Goal: Information Seeking & Learning: Learn about a topic

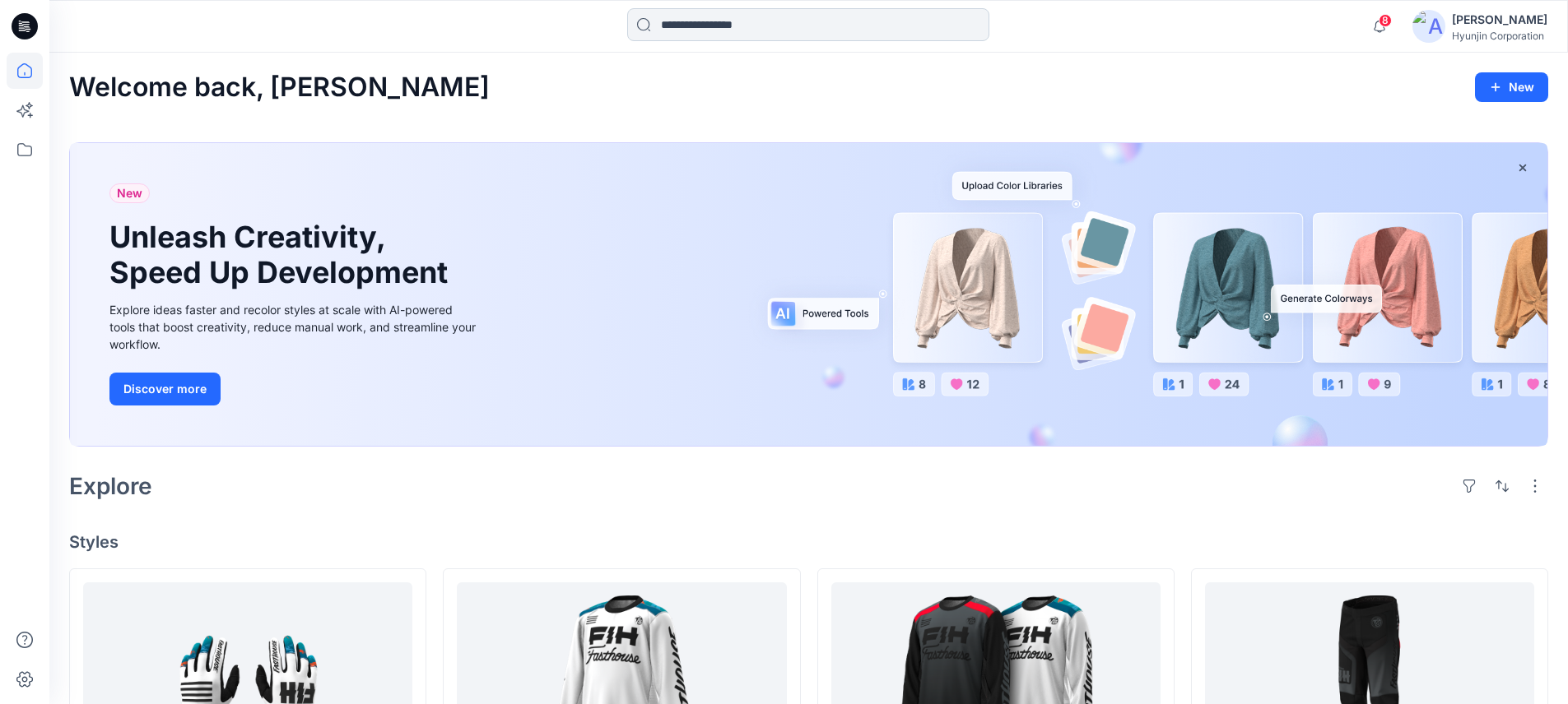
click at [781, 26] on input at bounding box center [808, 25] width 362 height 33
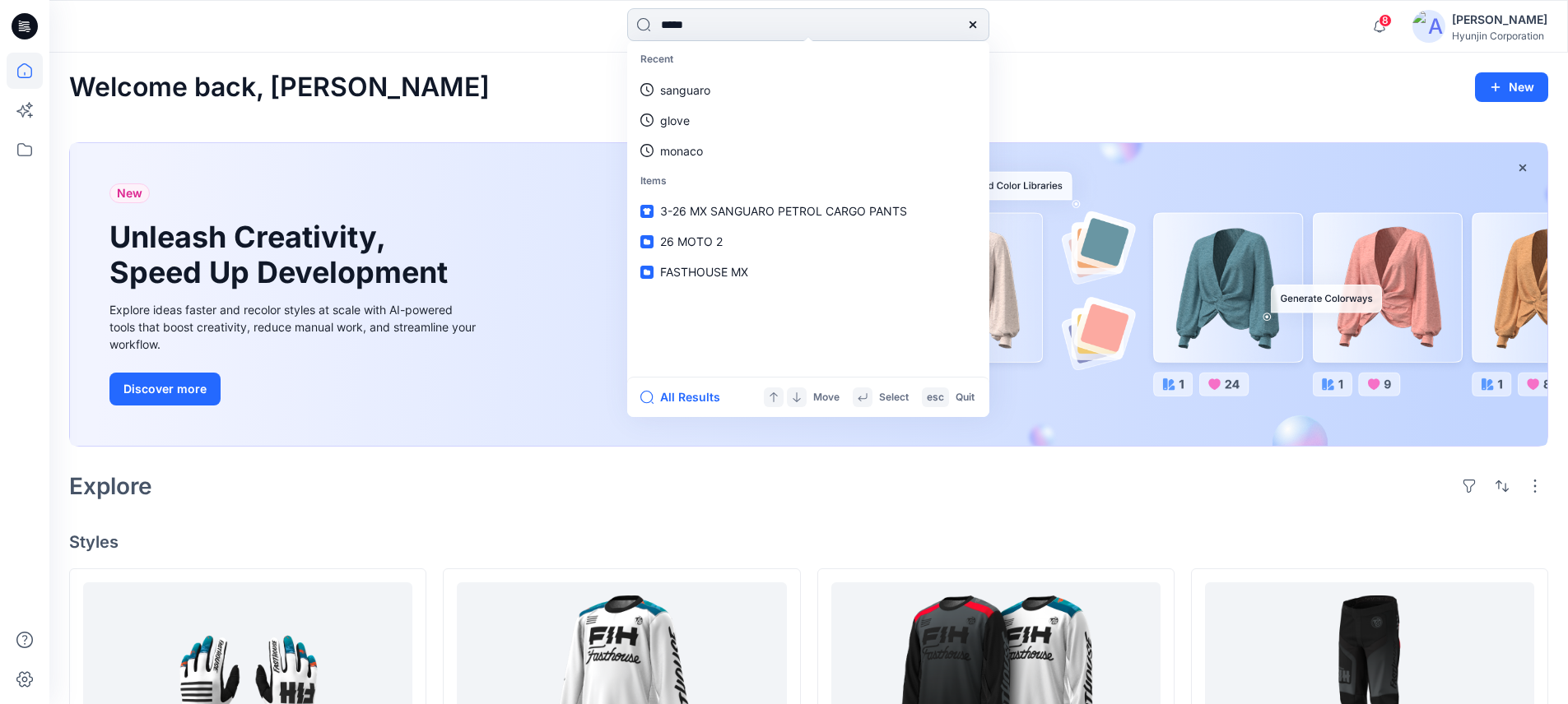
type input "******"
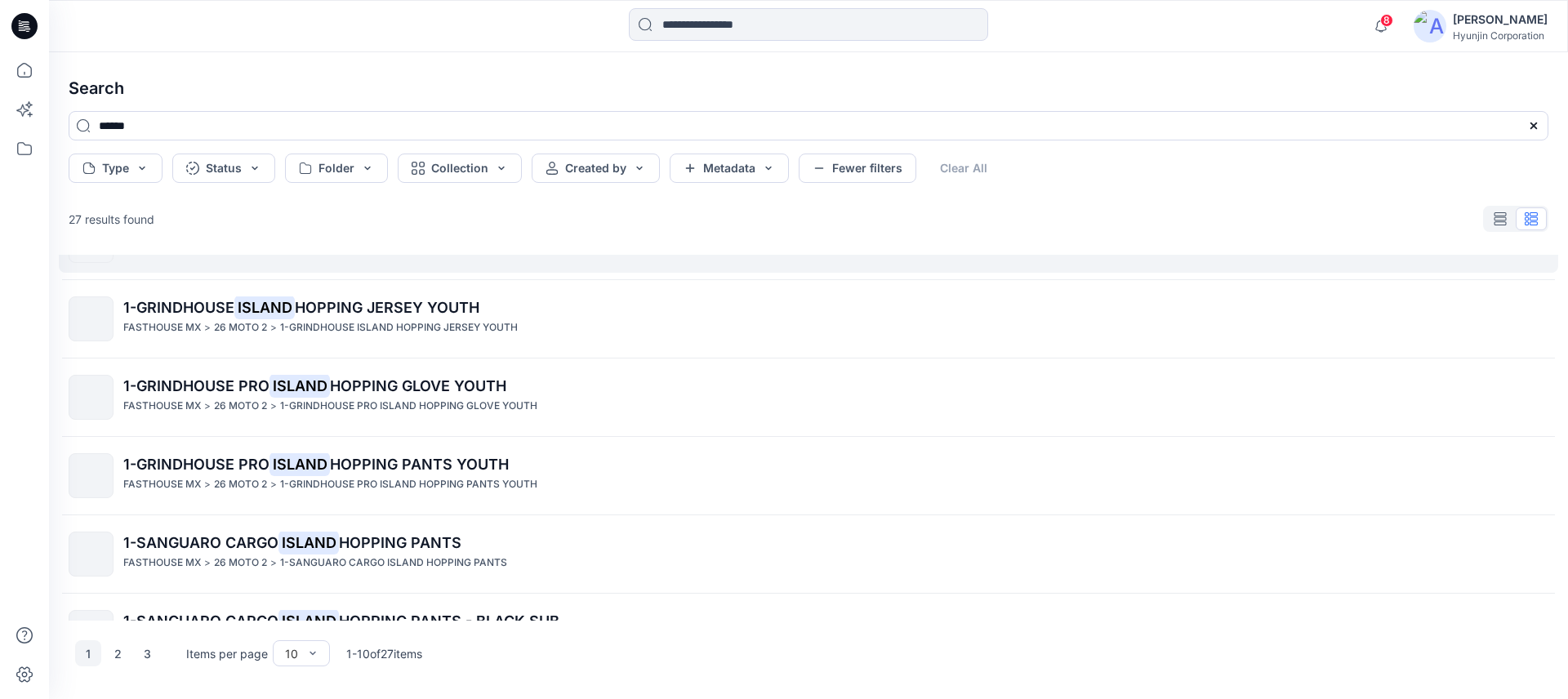
scroll to position [228, 0]
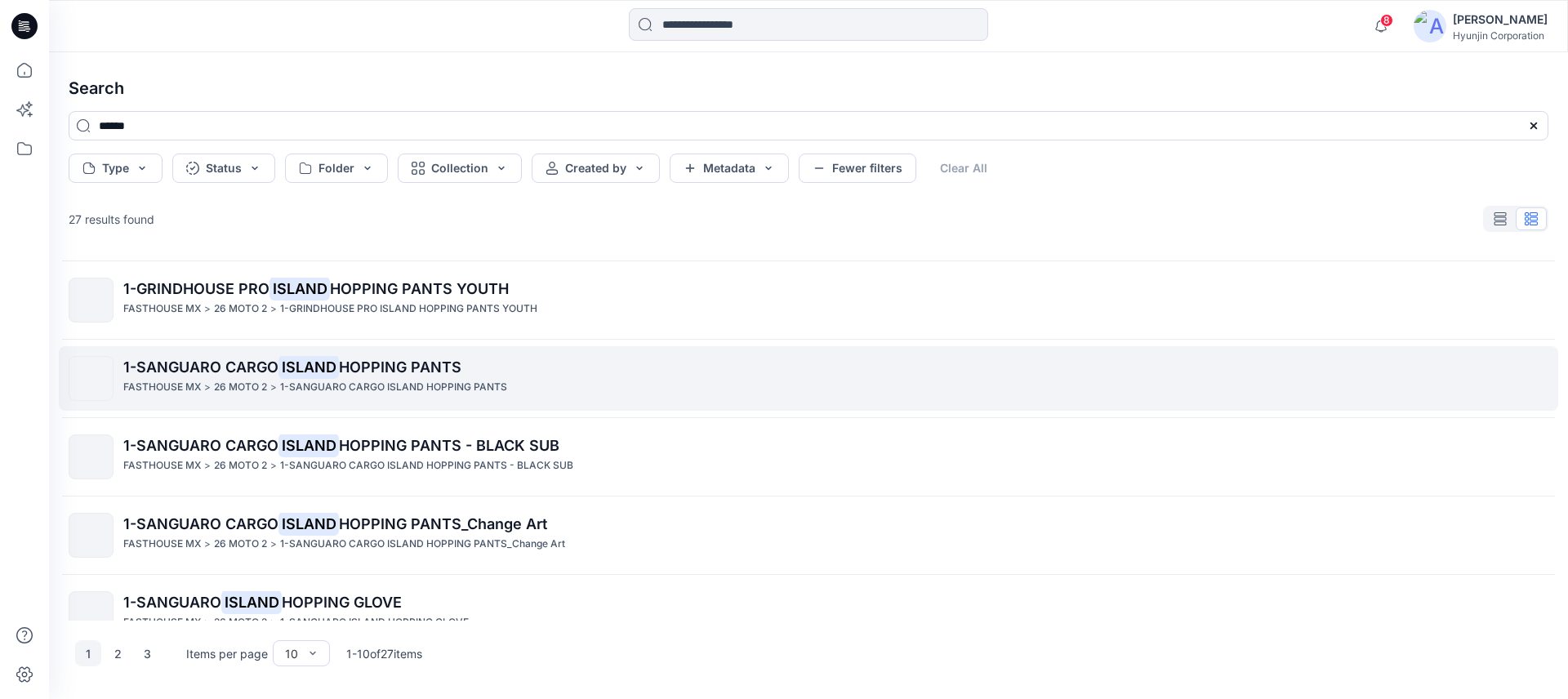
click at [386, 377] on p "1-SANGUARO CARGO ISLAND HOPPING PANTS" at bounding box center [836, 367] width 1424 height 23
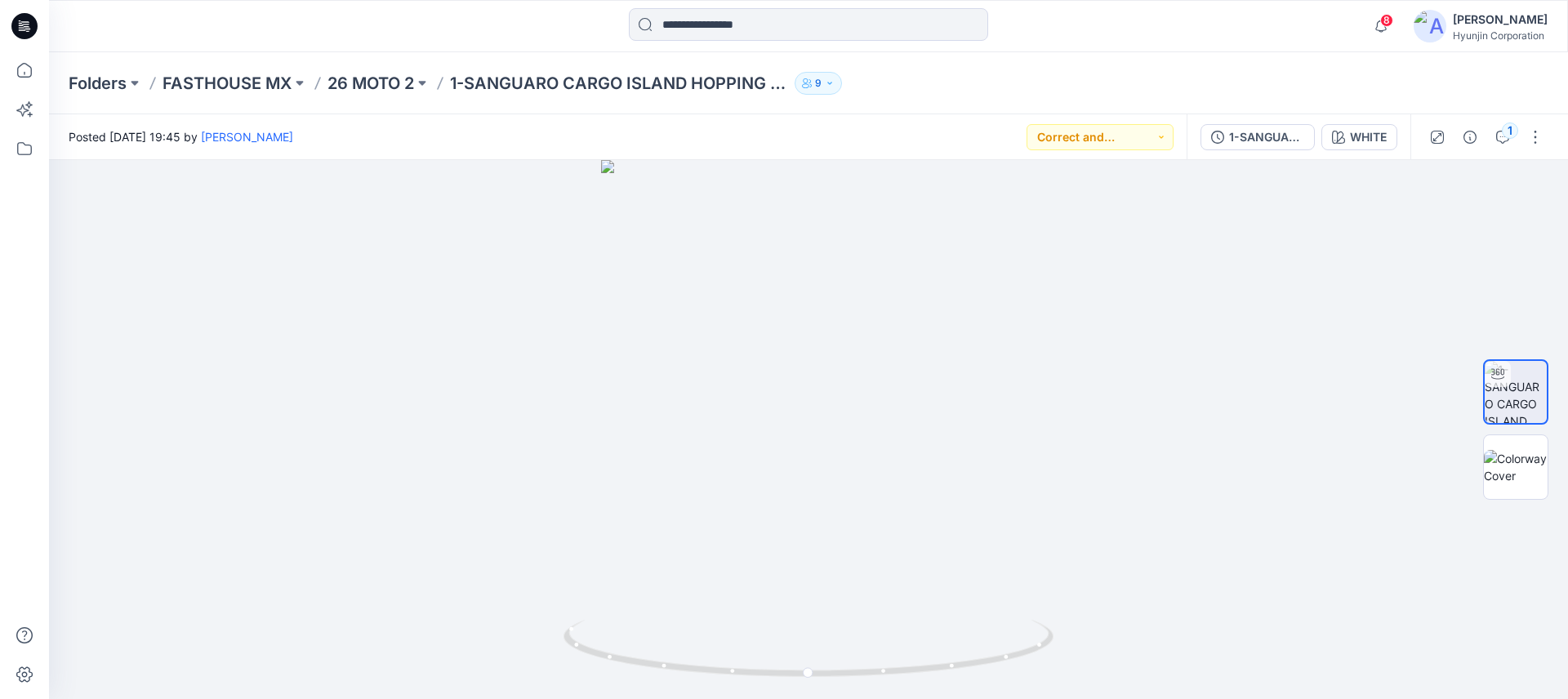
click at [558, 151] on div "Posted Sunday, July 13, 2025 19:45 by Dajin Hwang Correct and Proceed" at bounding box center [618, 137] width 1138 height 45
click at [1497, 137] on icon "button" at bounding box center [1503, 137] width 13 height 13
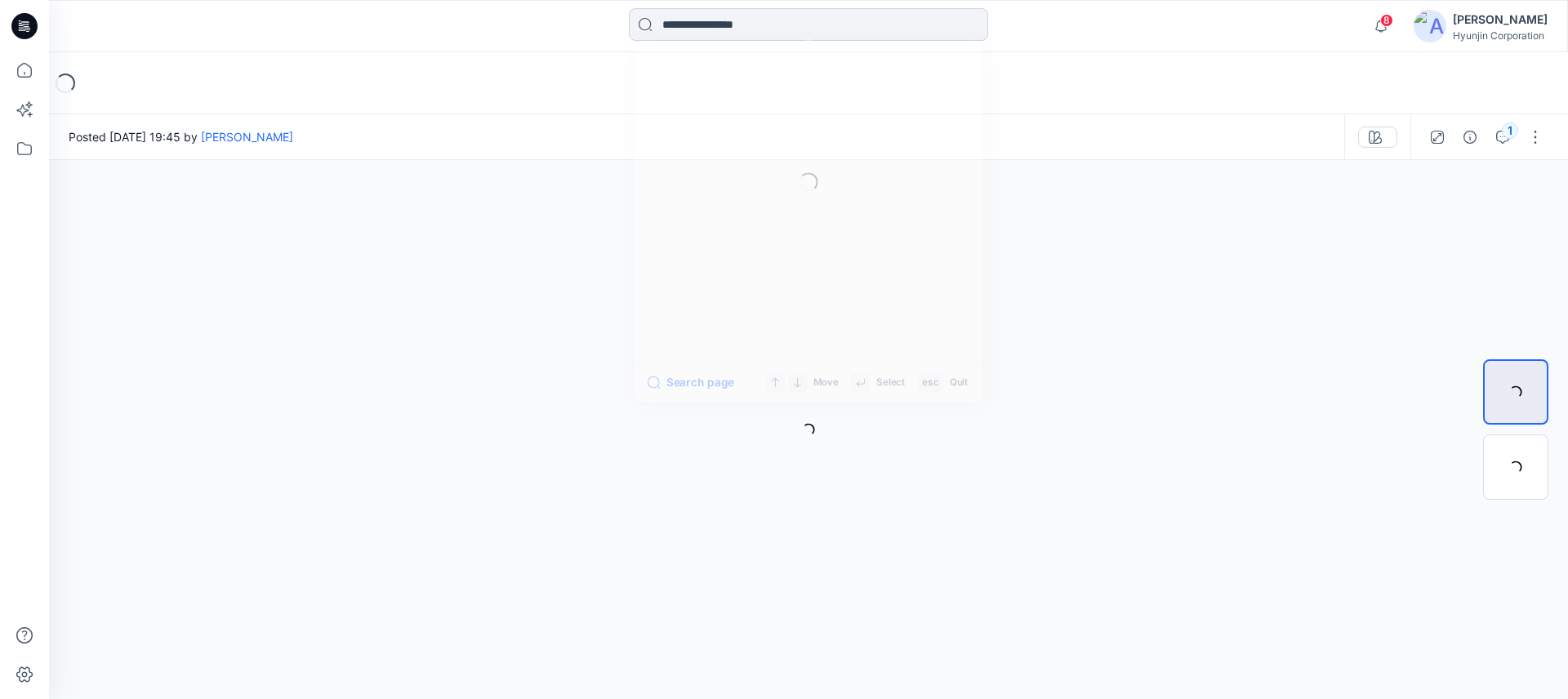
click at [746, 28] on input at bounding box center [808, 25] width 359 height 33
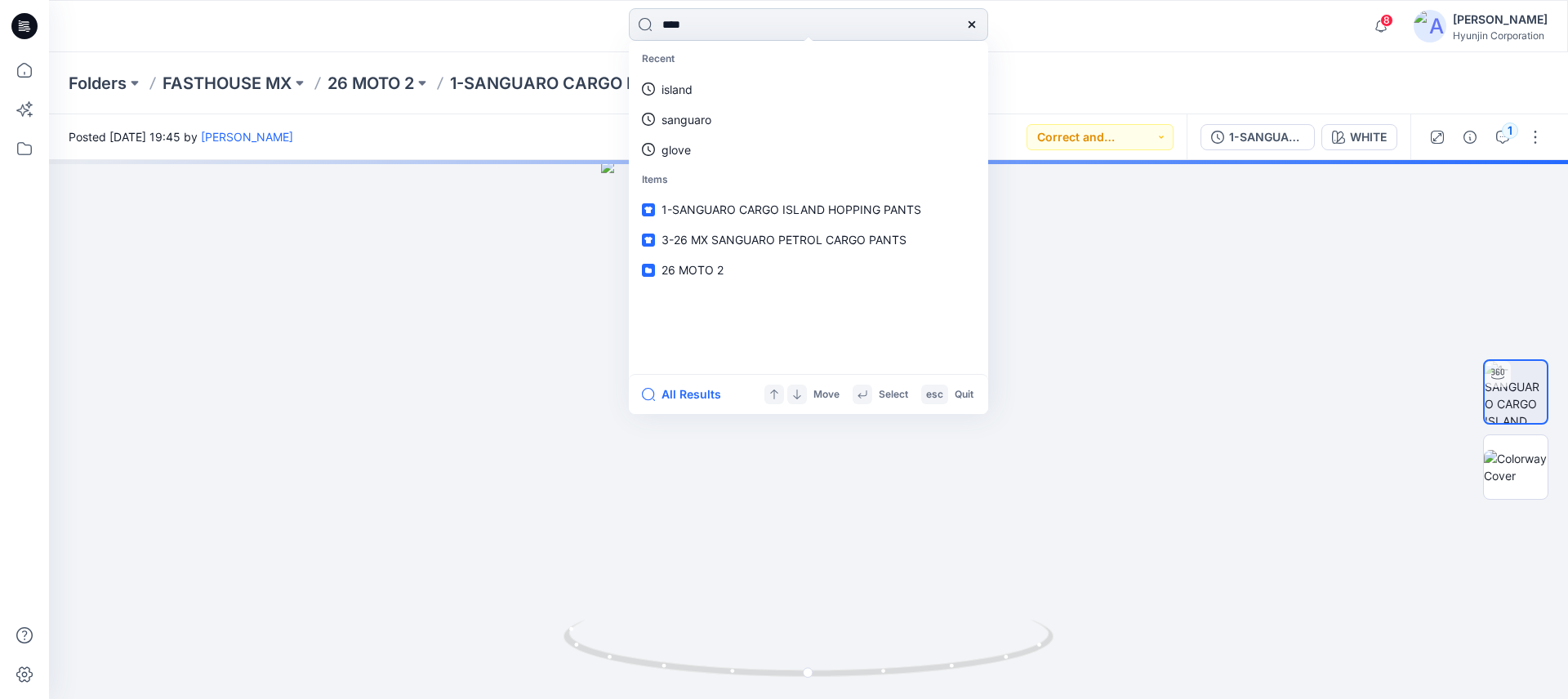
type input "*****"
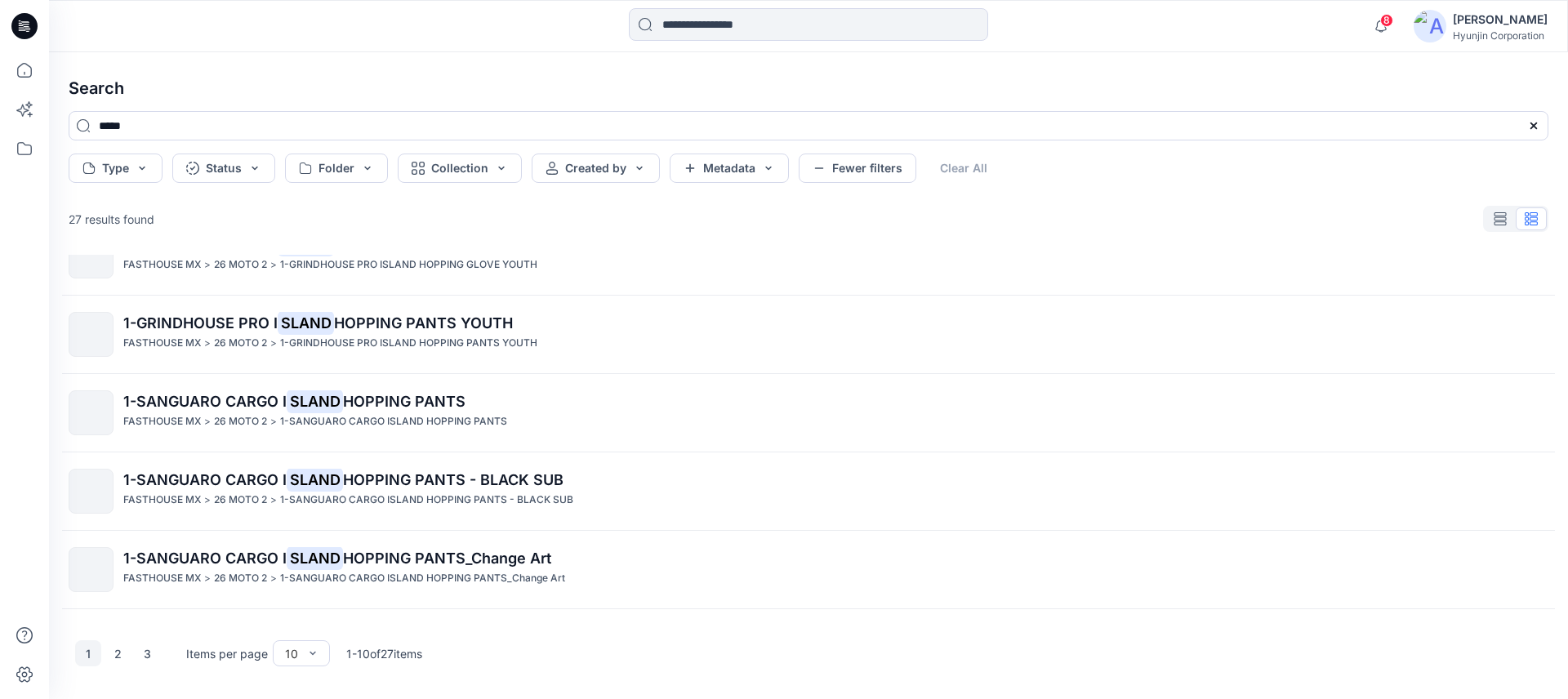
scroll to position [198, 0]
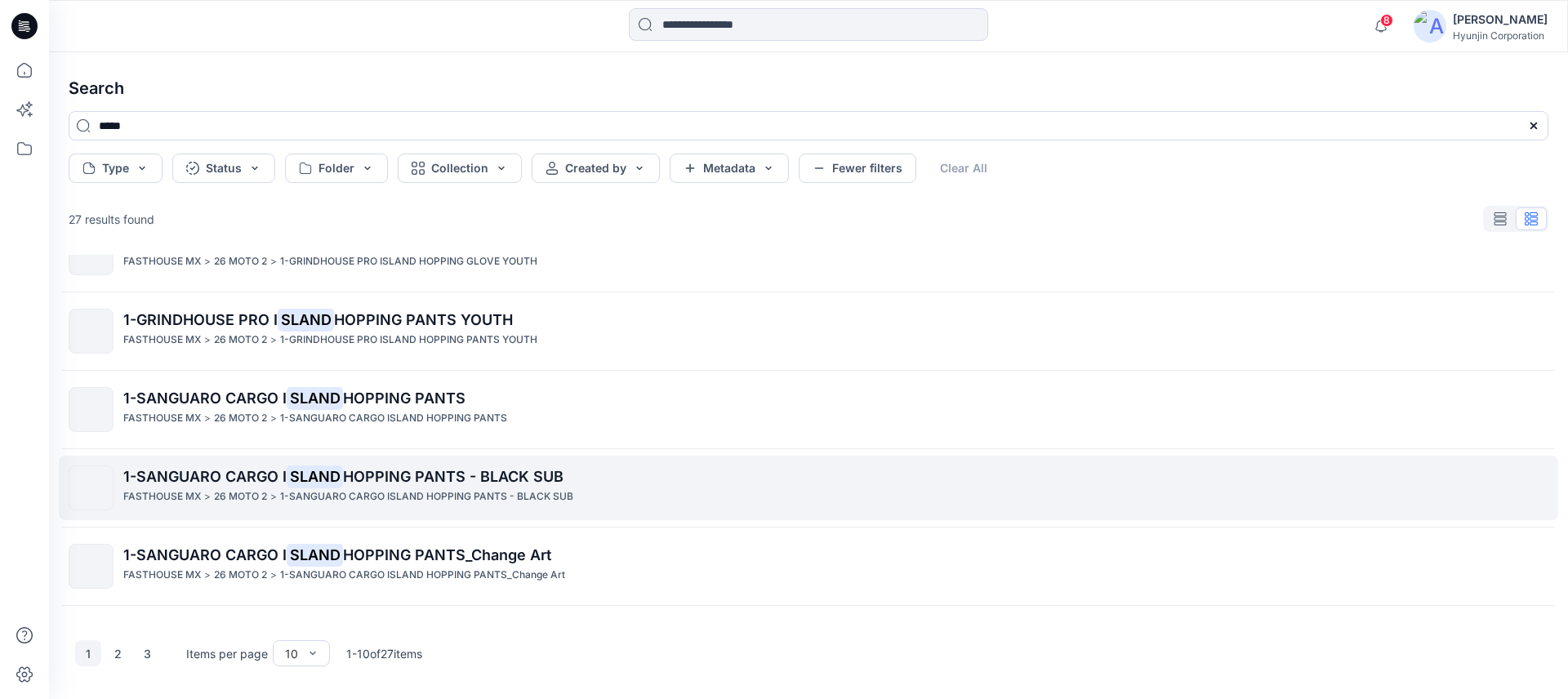
click at [452, 471] on span "HOPPING PANTS - BLACK SUB" at bounding box center [453, 476] width 220 height 17
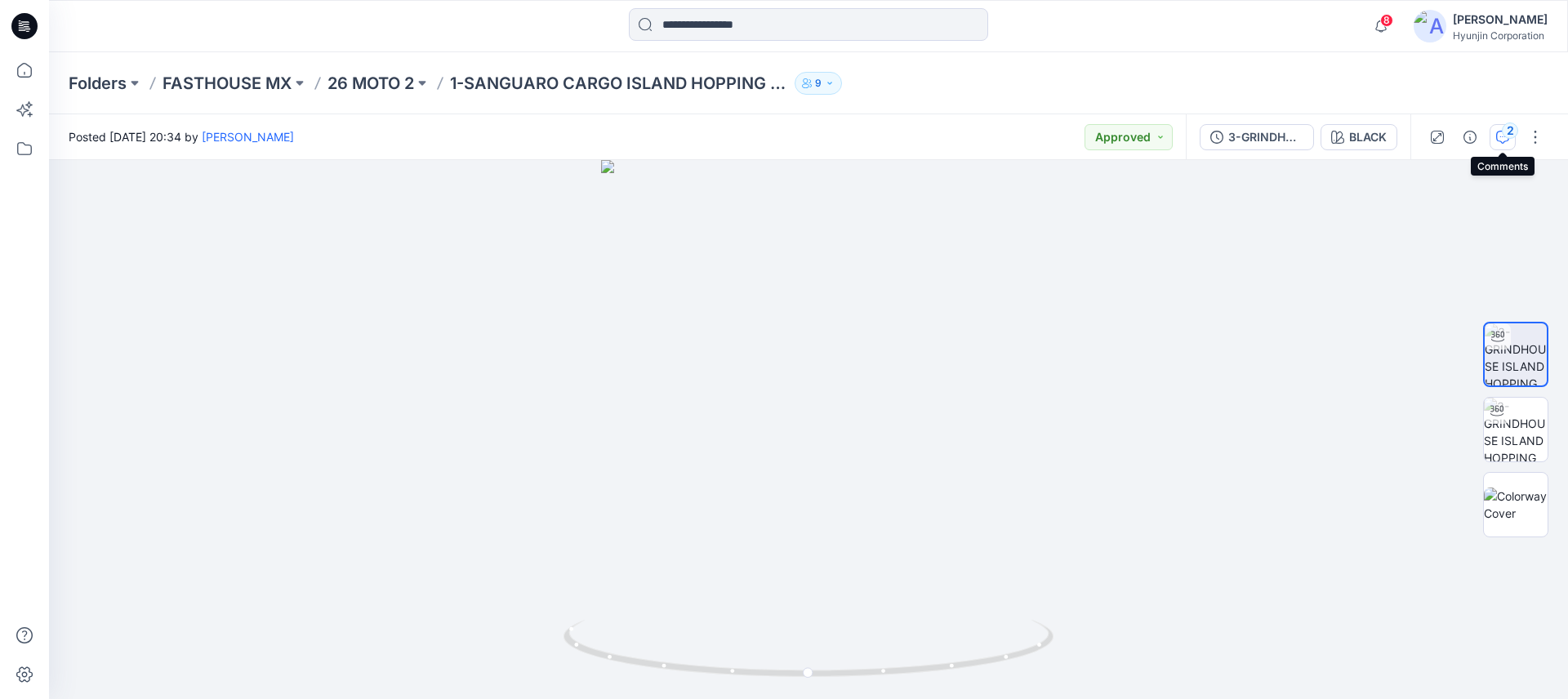
click at [1497, 131] on icon "button" at bounding box center [1503, 137] width 13 height 13
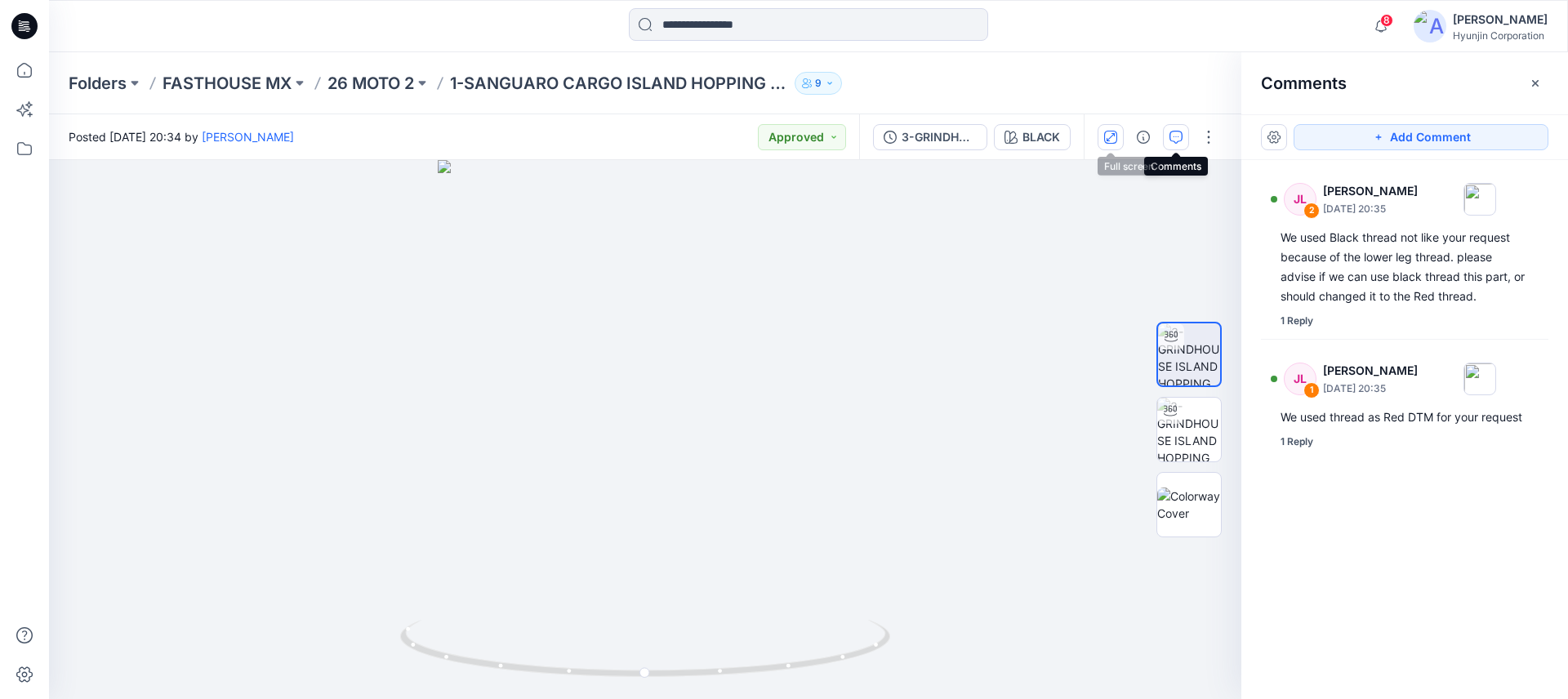
click at [1109, 140] on icon "button" at bounding box center [1111, 137] width 13 height 13
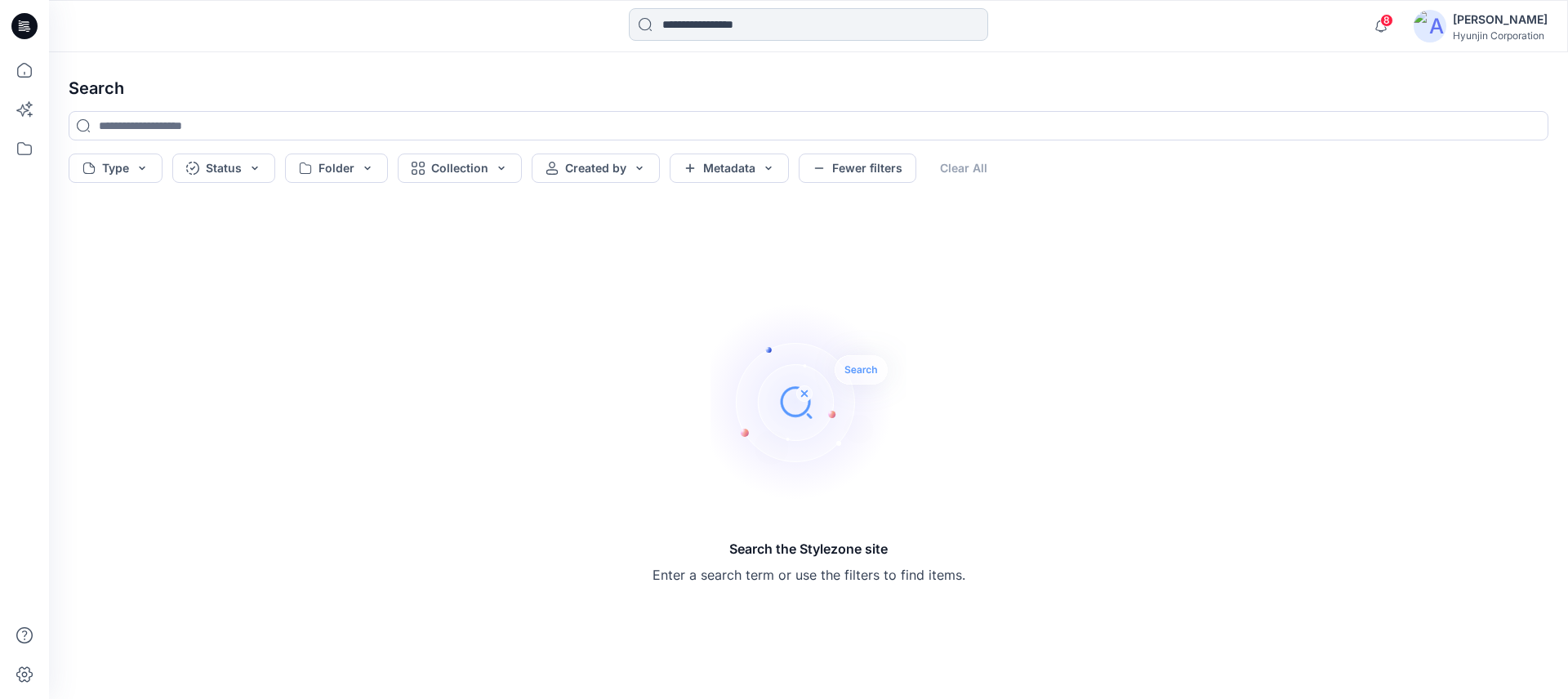
click at [673, 22] on input at bounding box center [808, 25] width 359 height 33
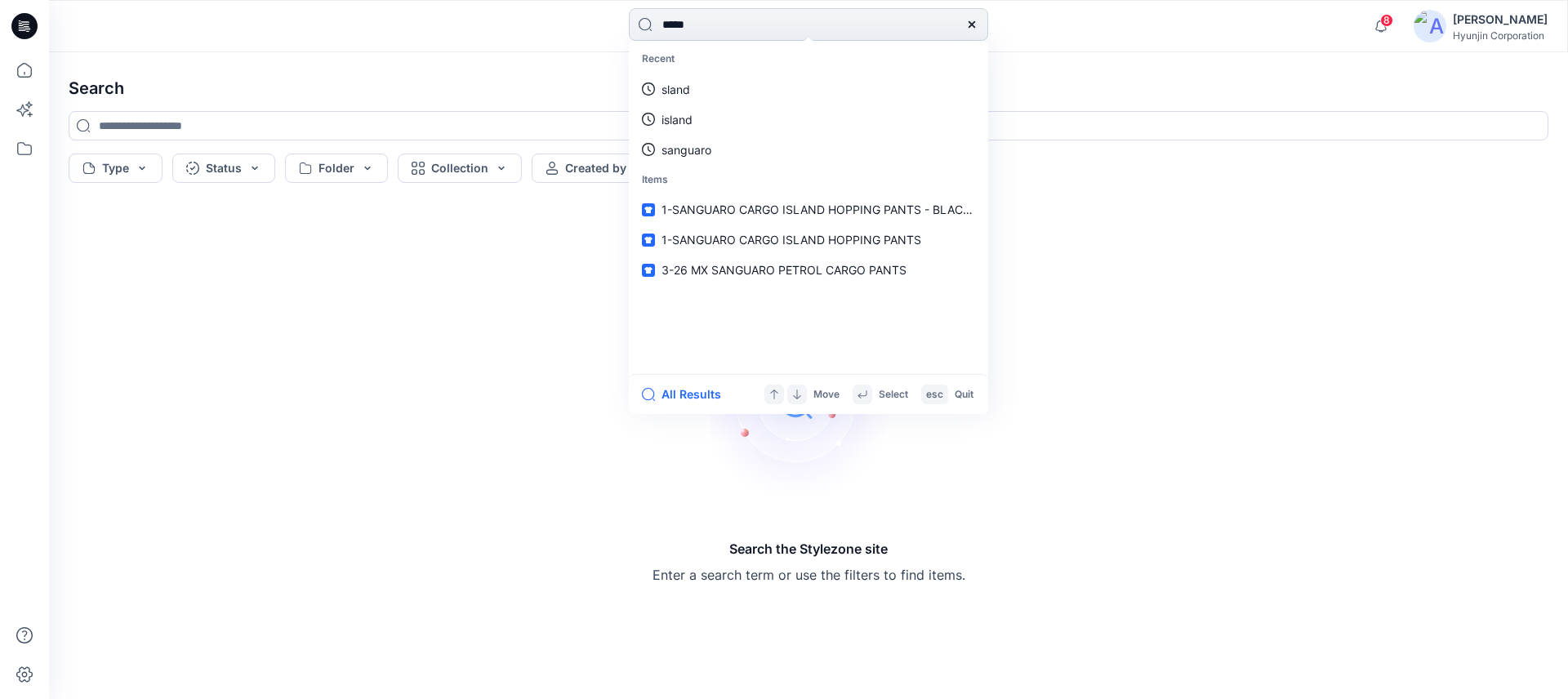
type input "******"
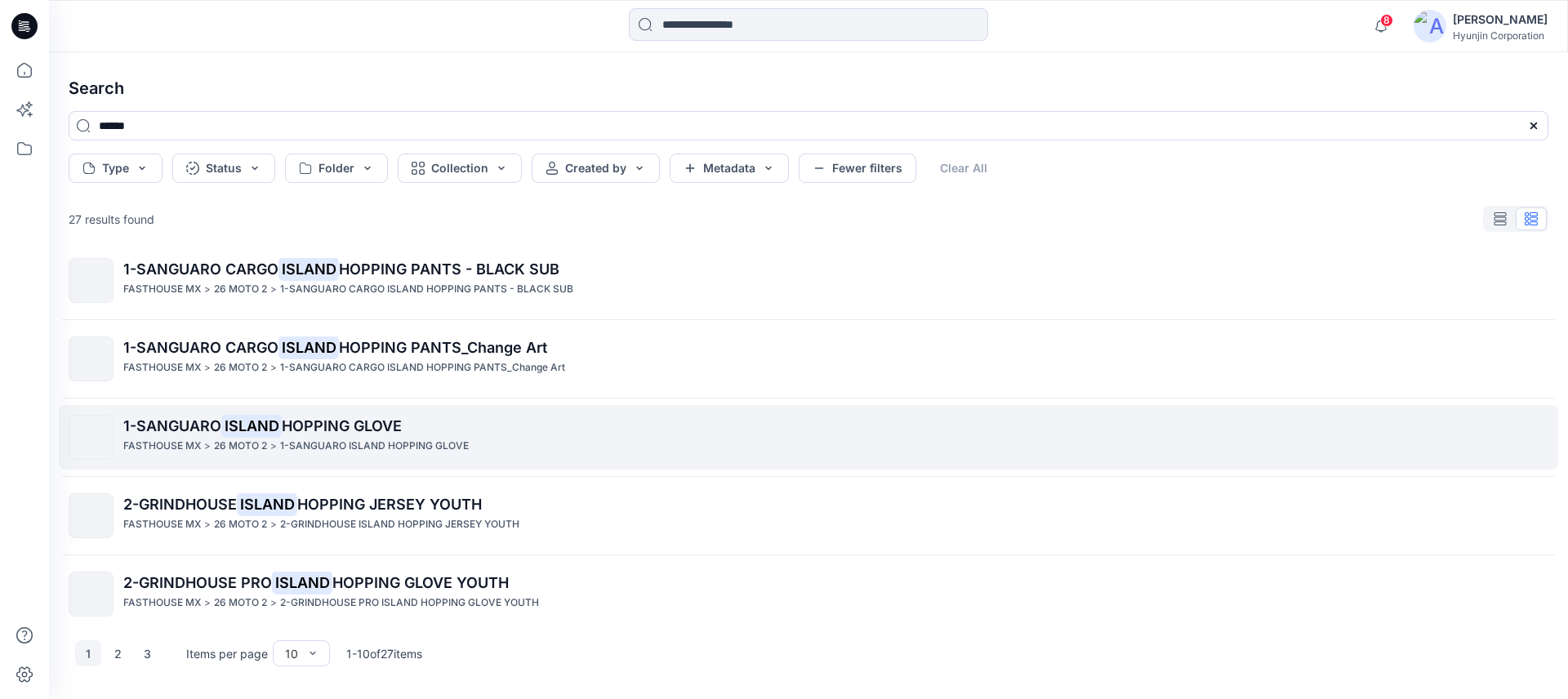
scroll to position [419, 0]
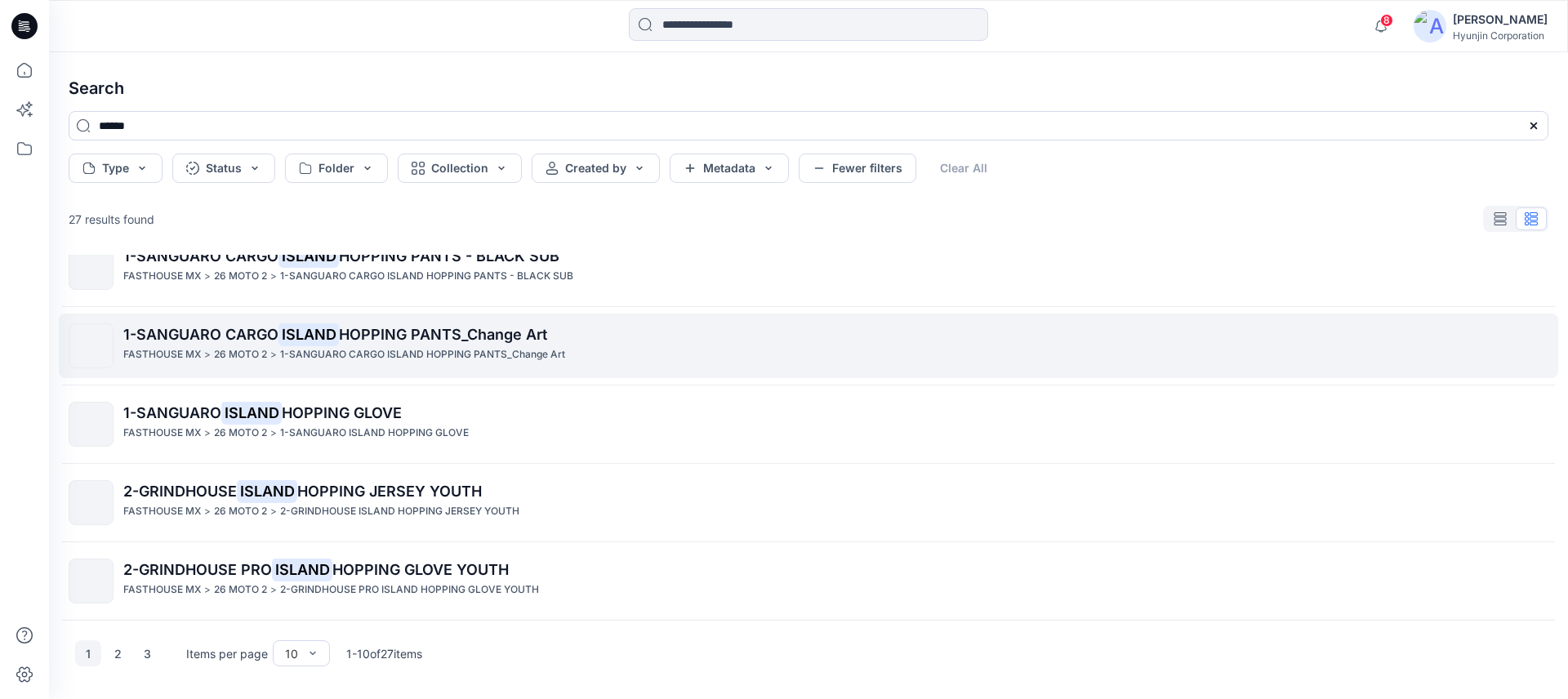
click at [166, 329] on span "1-SANGUARO CARGO" at bounding box center [201, 334] width 156 height 17
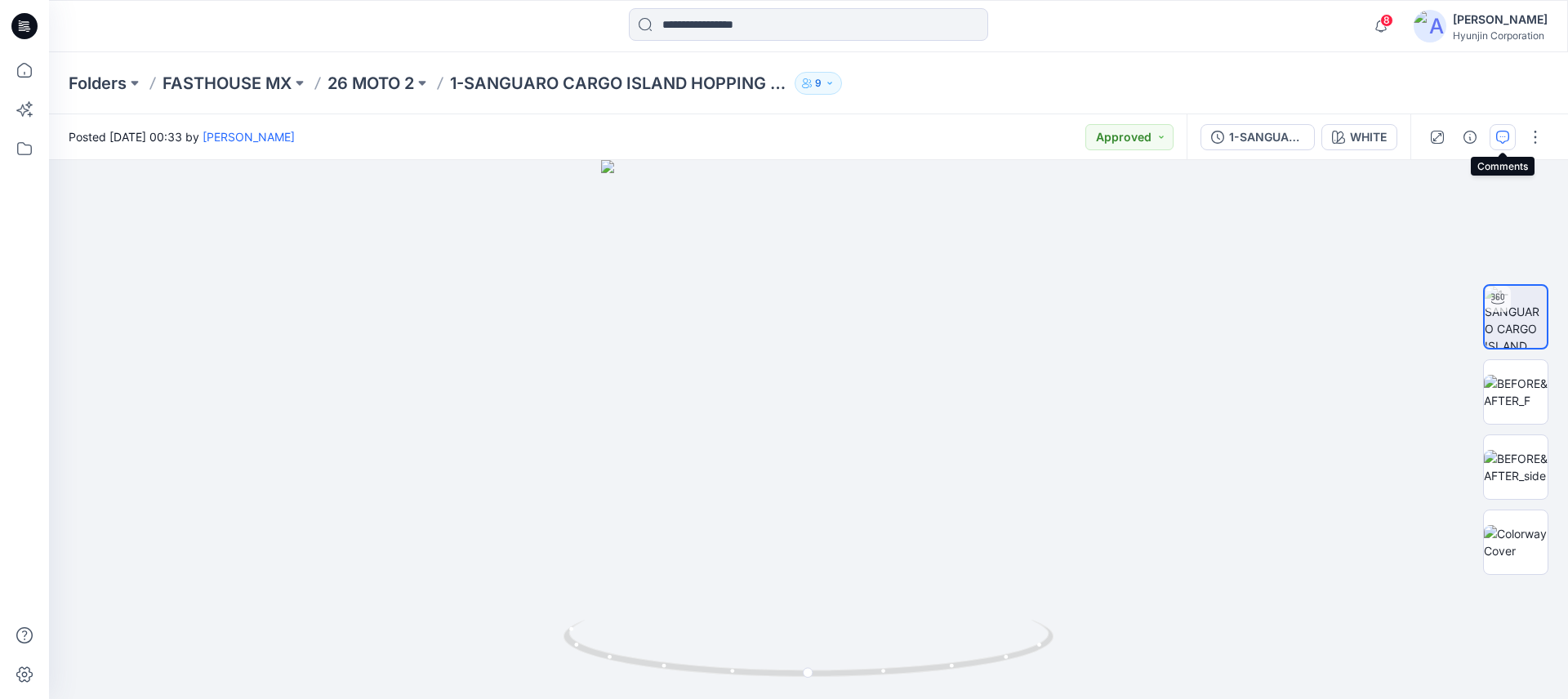
click at [1496, 137] on icon "button" at bounding box center [1503, 137] width 13 height 13
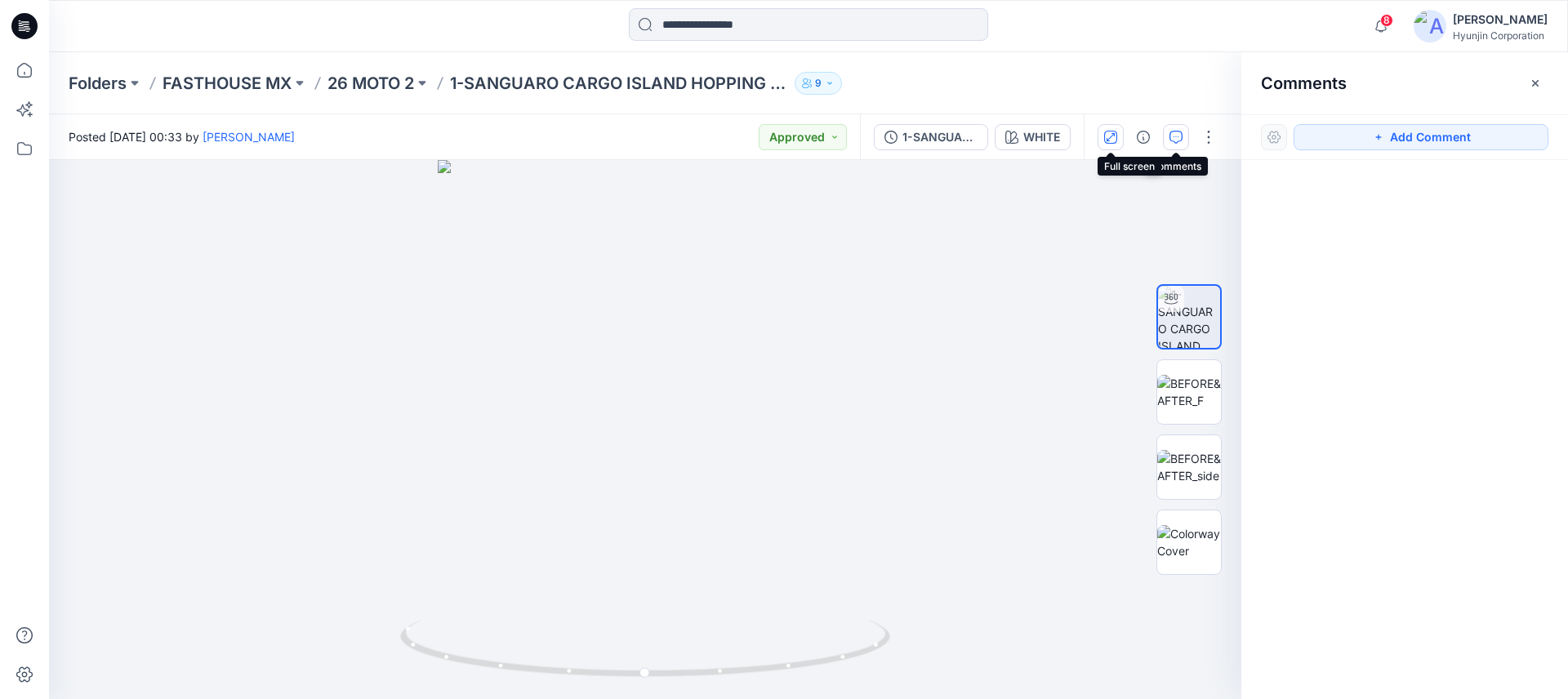
click at [1110, 137] on icon "button" at bounding box center [1110, 136] width 8 height 8
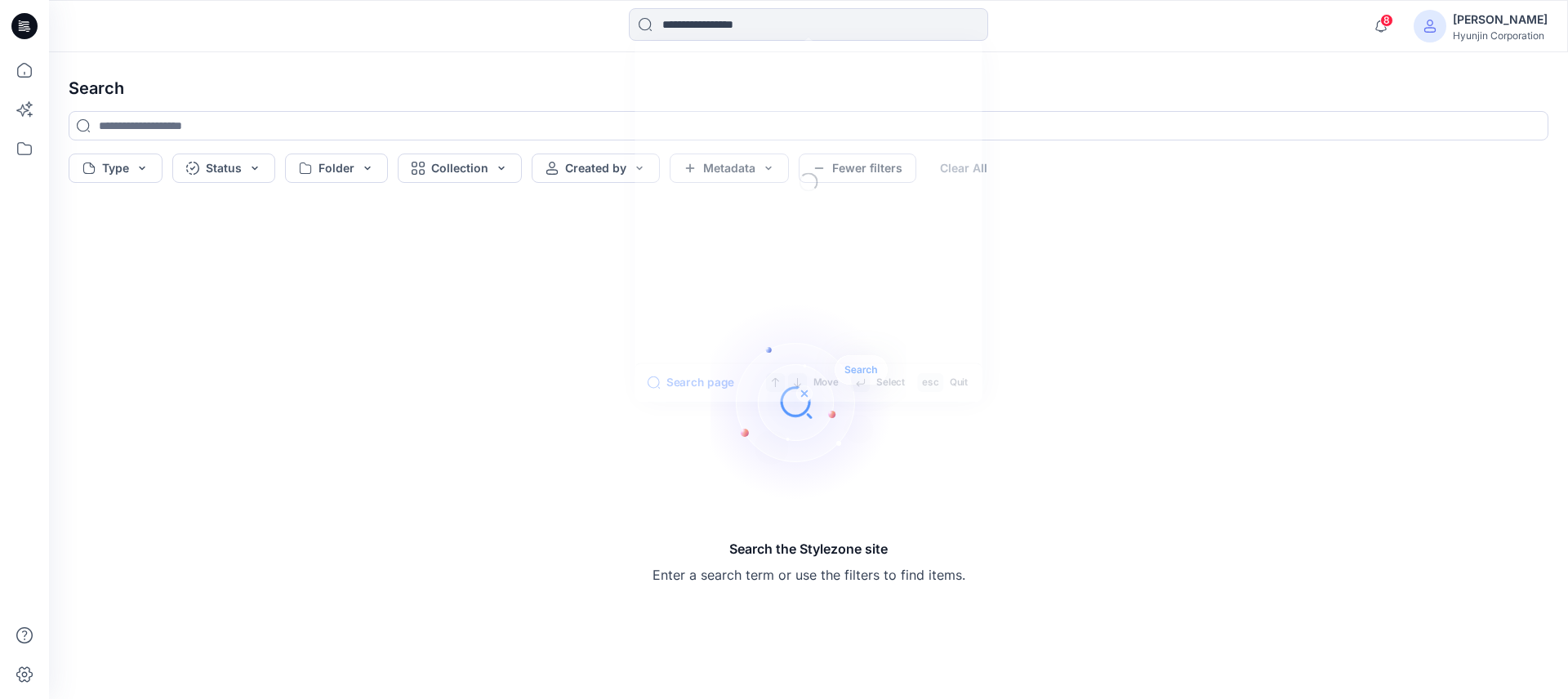
click at [766, 28] on input at bounding box center [808, 25] width 359 height 33
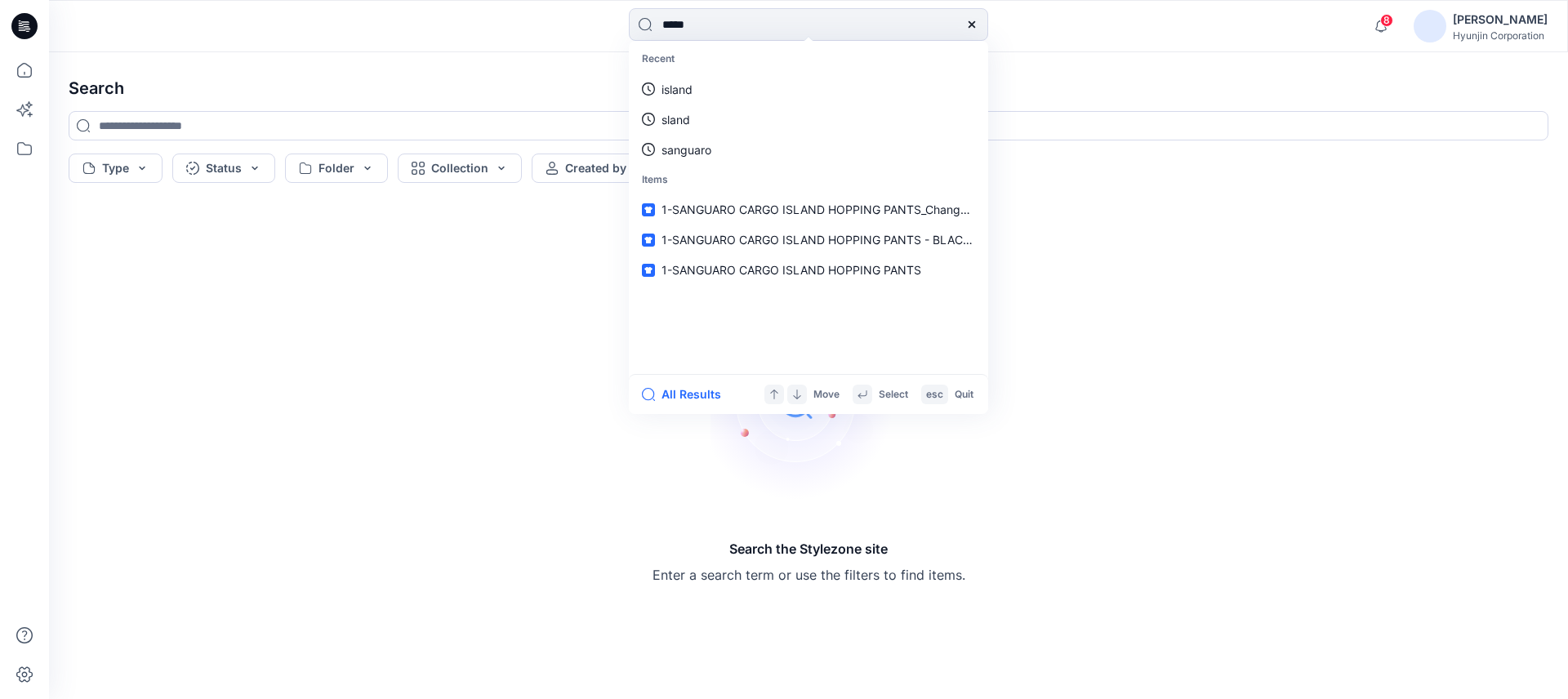
type input "******"
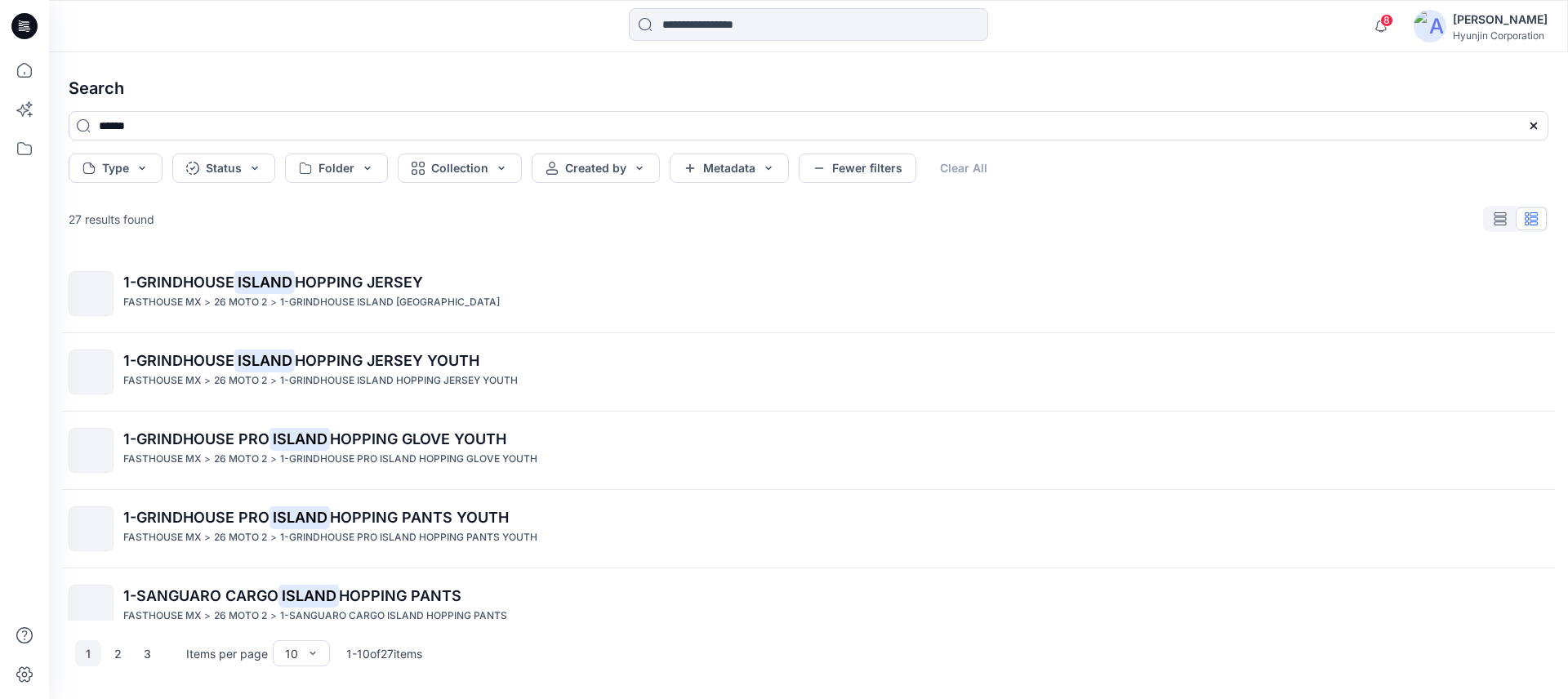
scroll to position [419, 0]
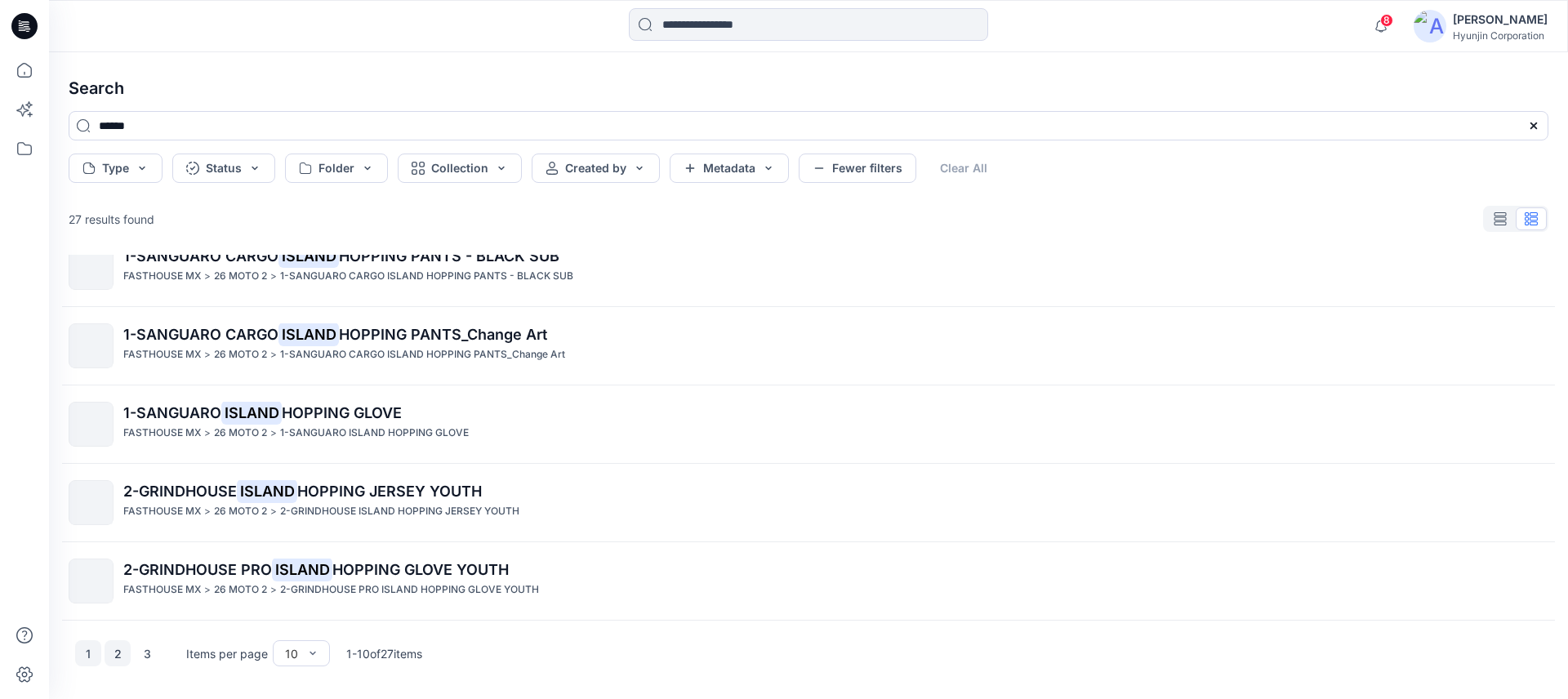
click at [122, 653] on button "2" at bounding box center [117, 653] width 26 height 26
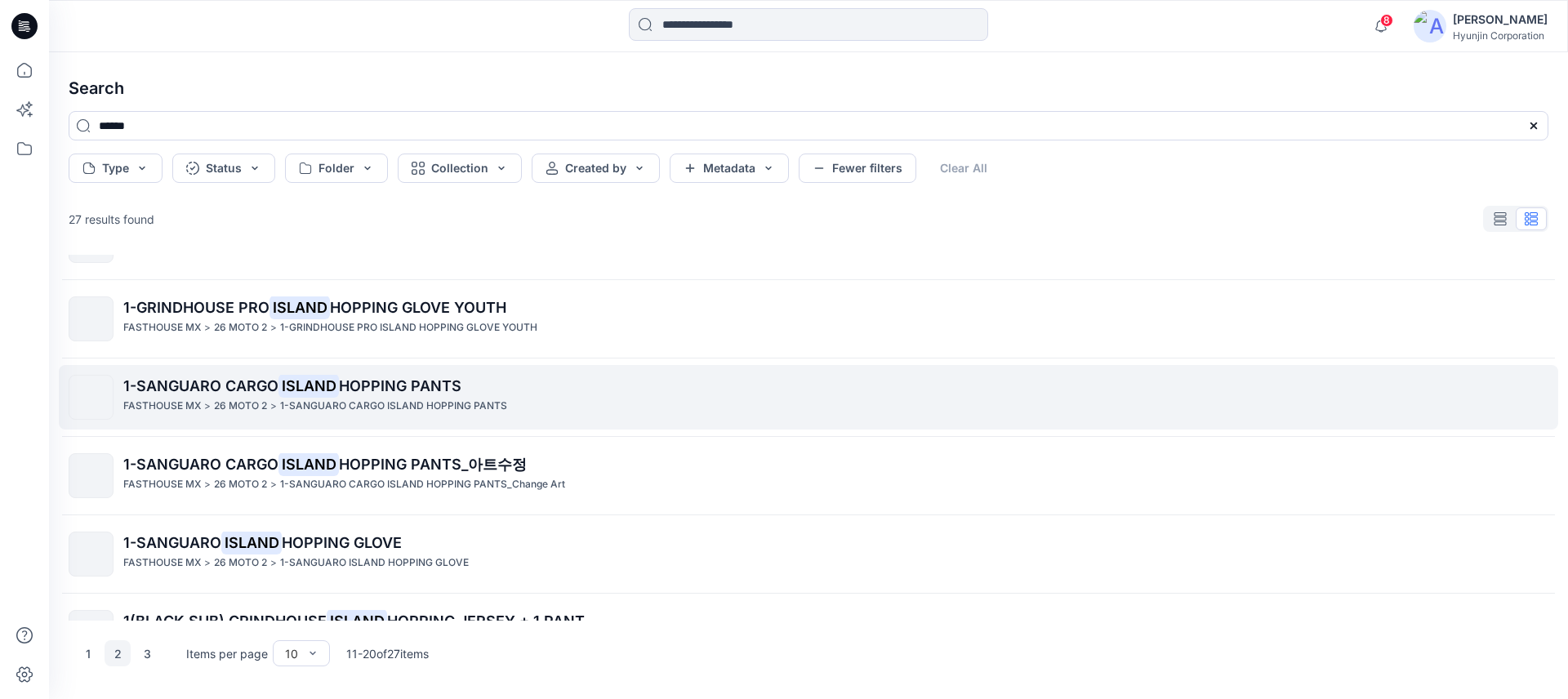
scroll to position [370, 0]
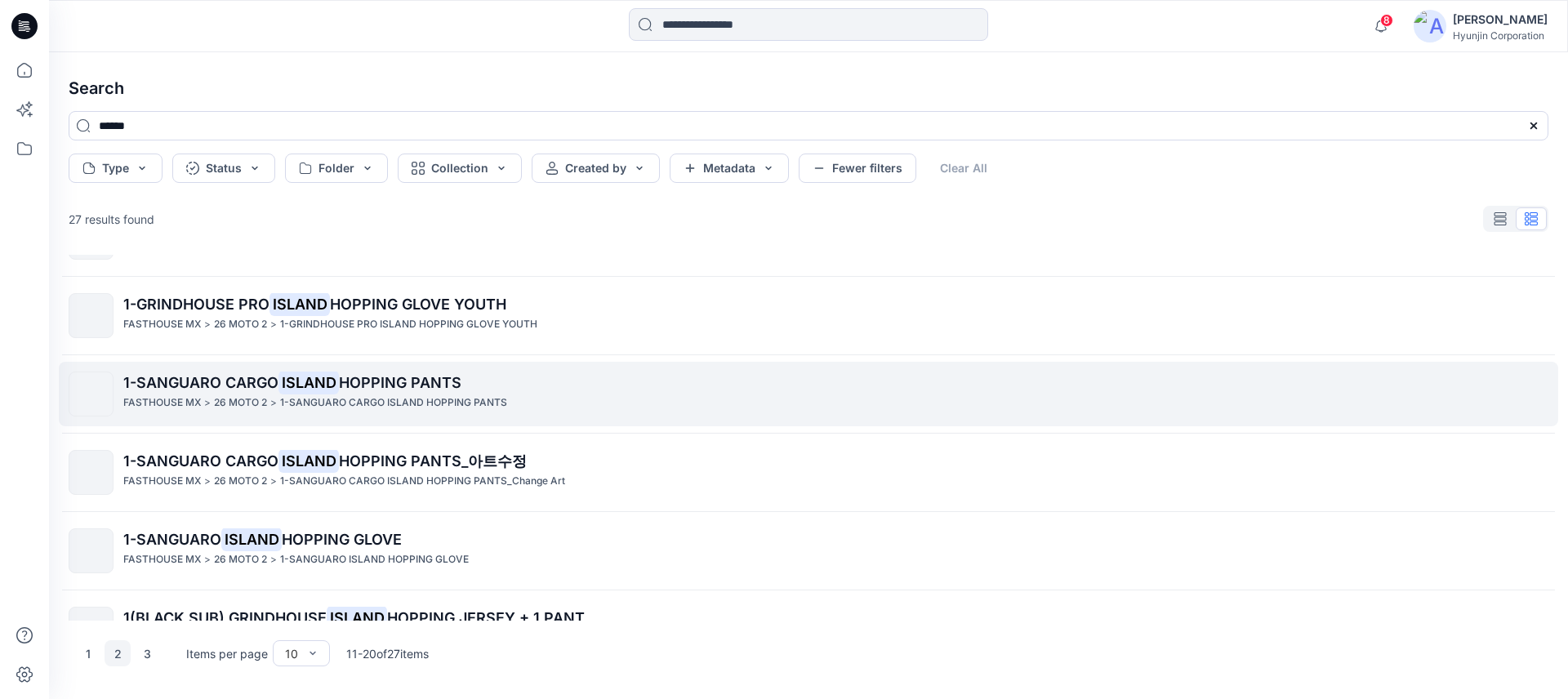
click at [438, 379] on span "HOPPING PANTS" at bounding box center [400, 382] width 123 height 17
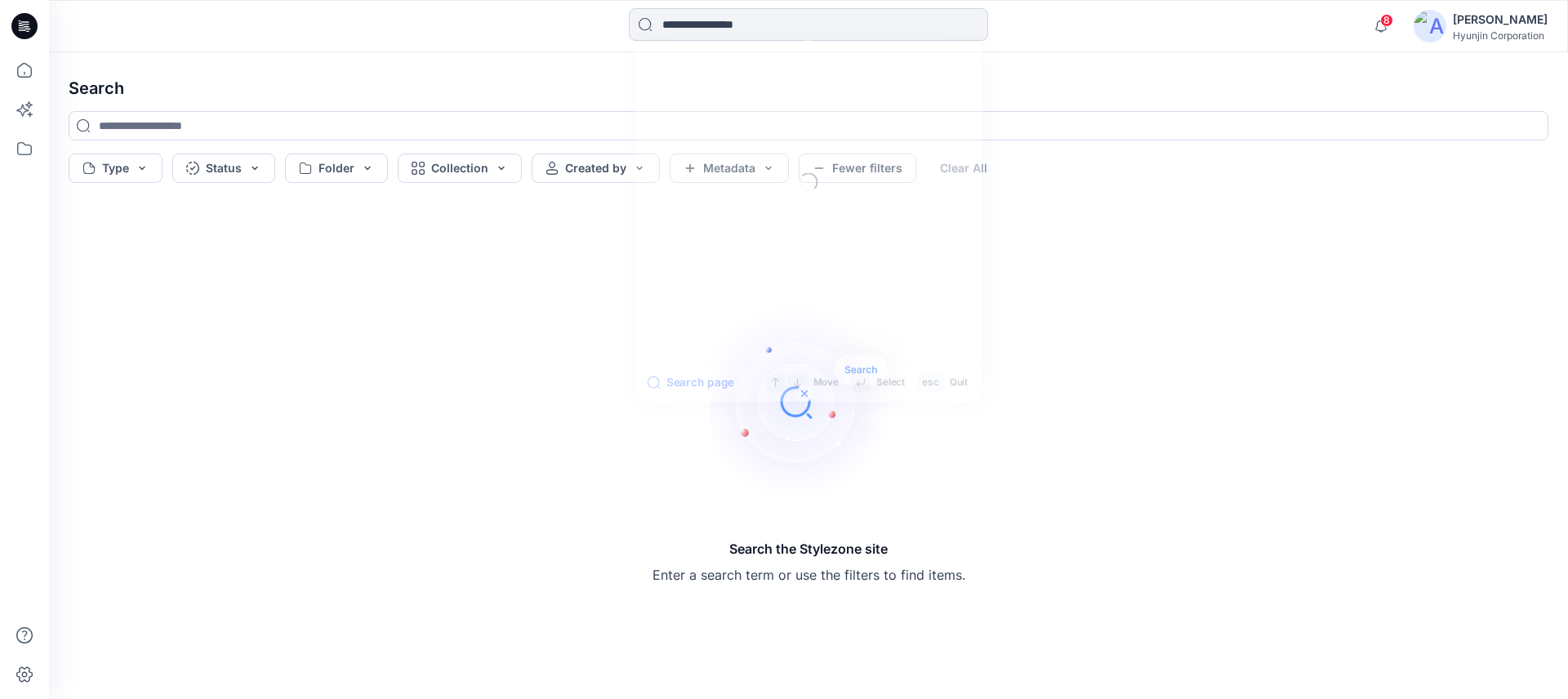
click at [723, 13] on input at bounding box center [808, 25] width 359 height 33
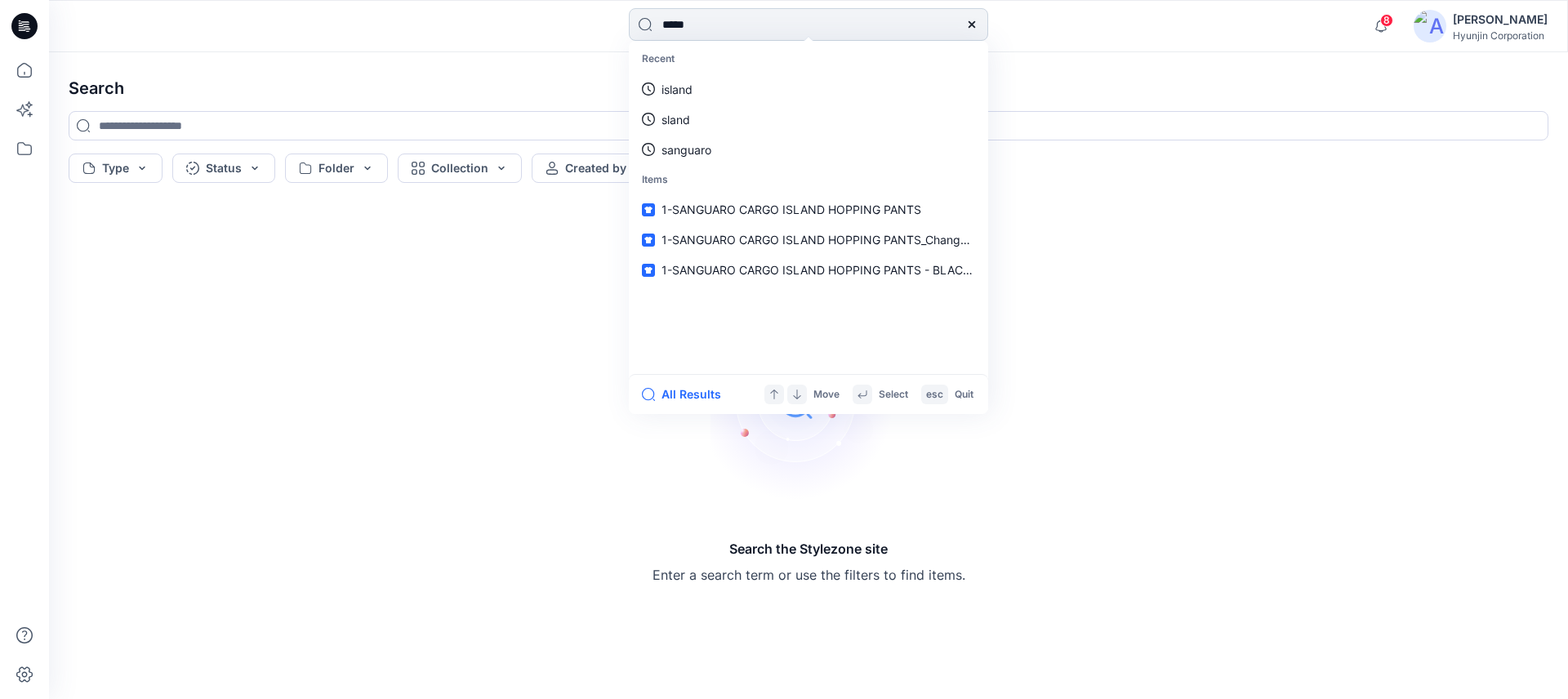
type input "******"
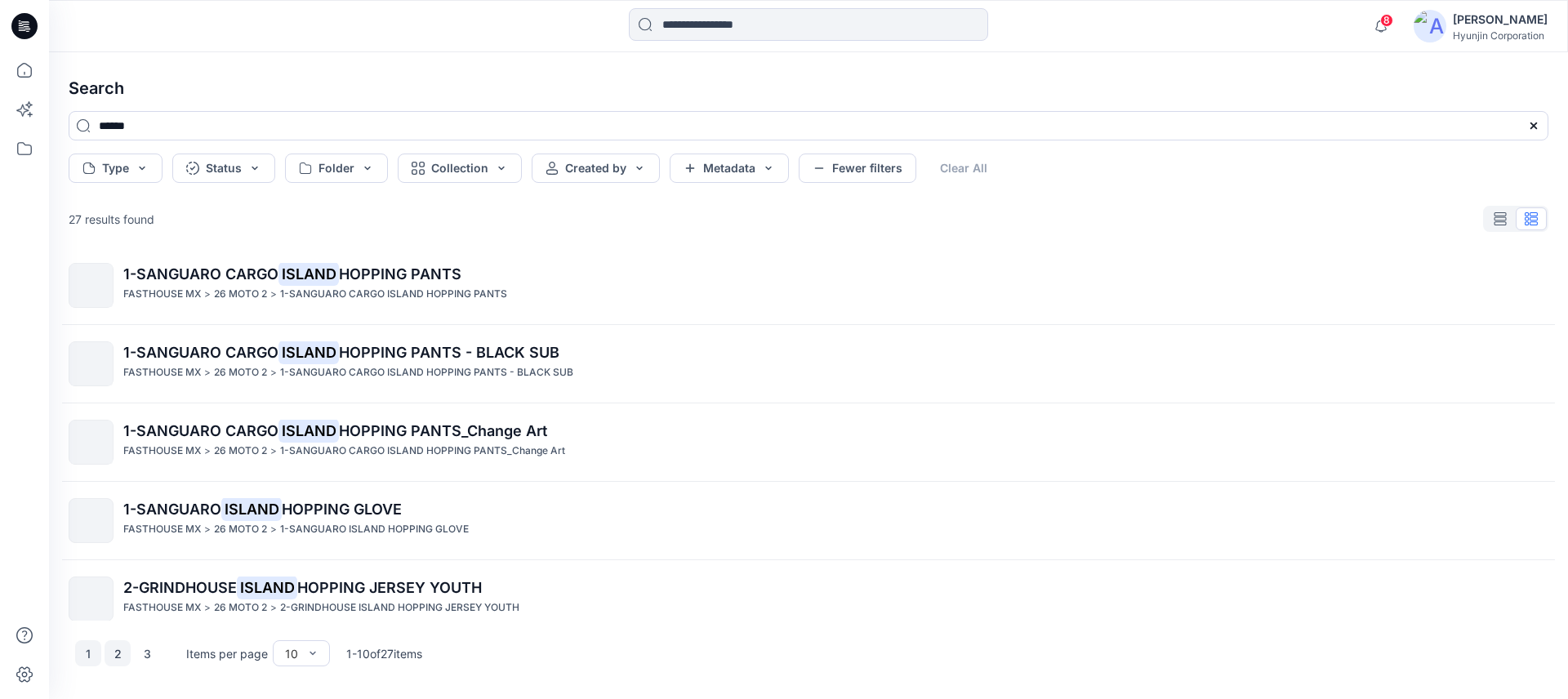
click at [116, 651] on button "2" at bounding box center [117, 653] width 26 height 26
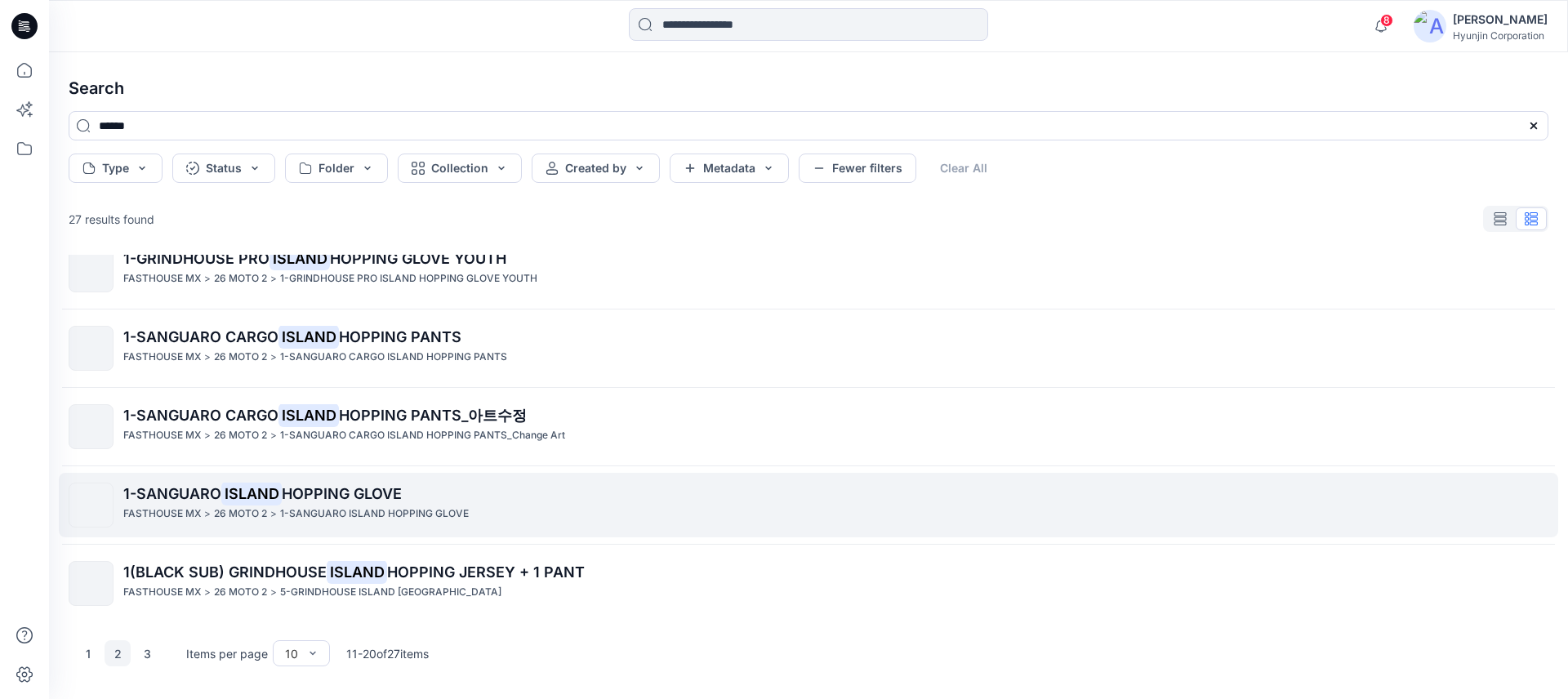
scroll to position [419, 0]
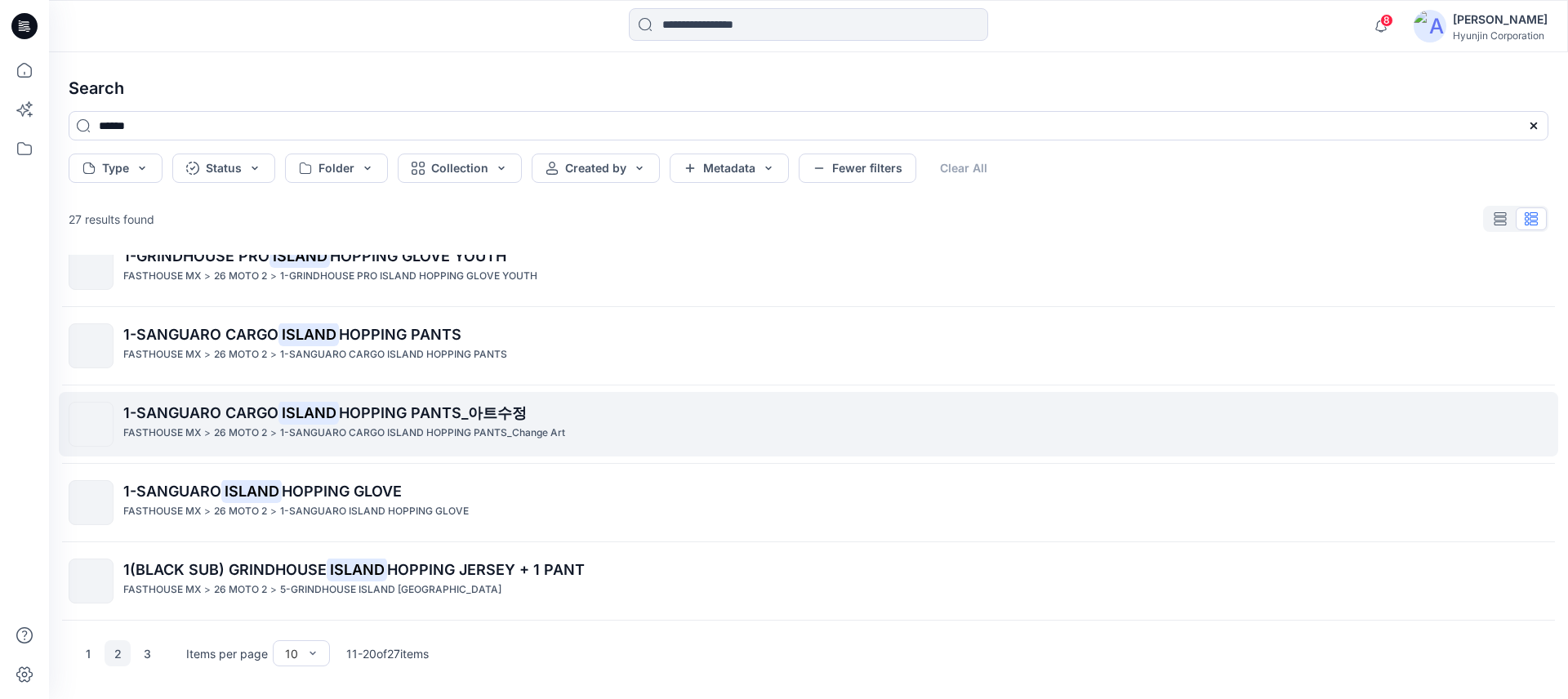
click at [210, 417] on span "1-SANGUARO CARGO" at bounding box center [201, 412] width 156 height 17
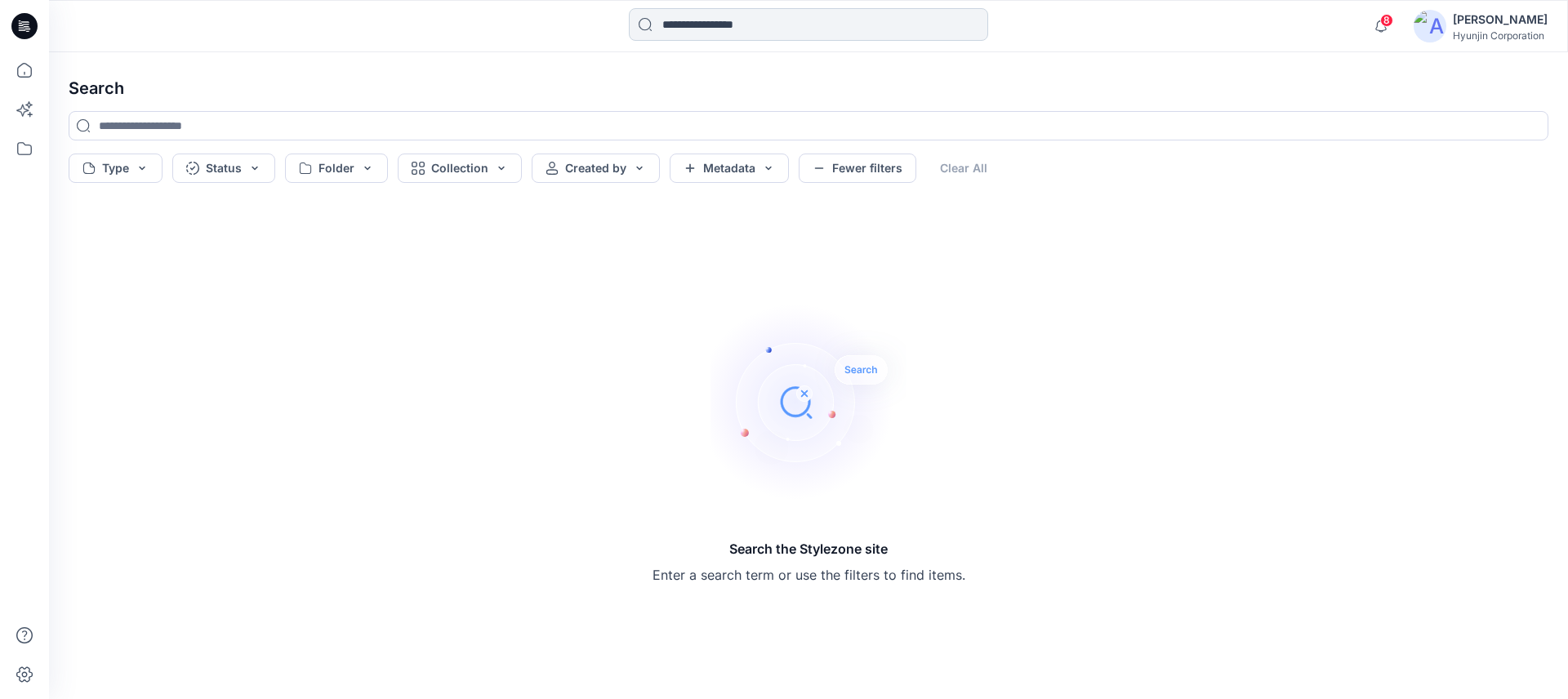
click at [718, 28] on input at bounding box center [808, 25] width 359 height 33
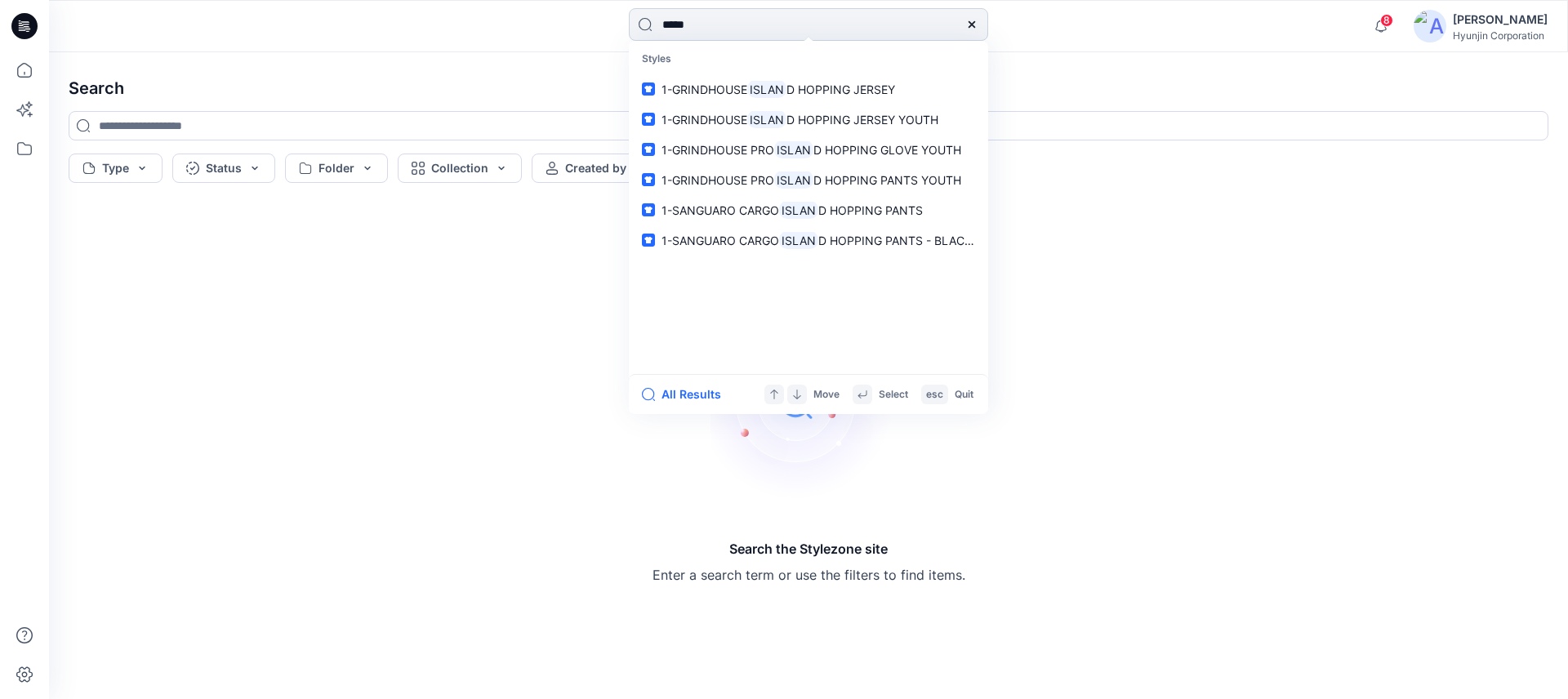
type input "******"
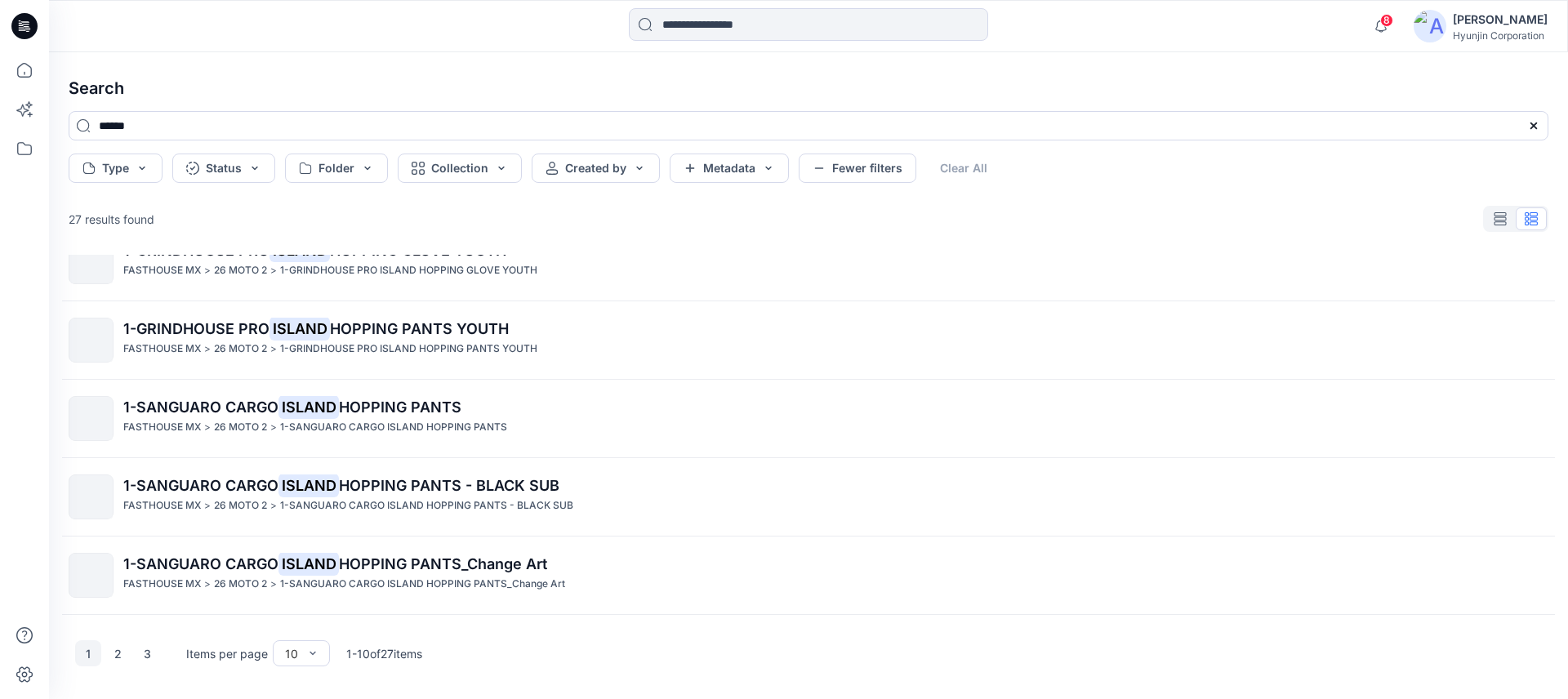
scroll to position [419, 0]
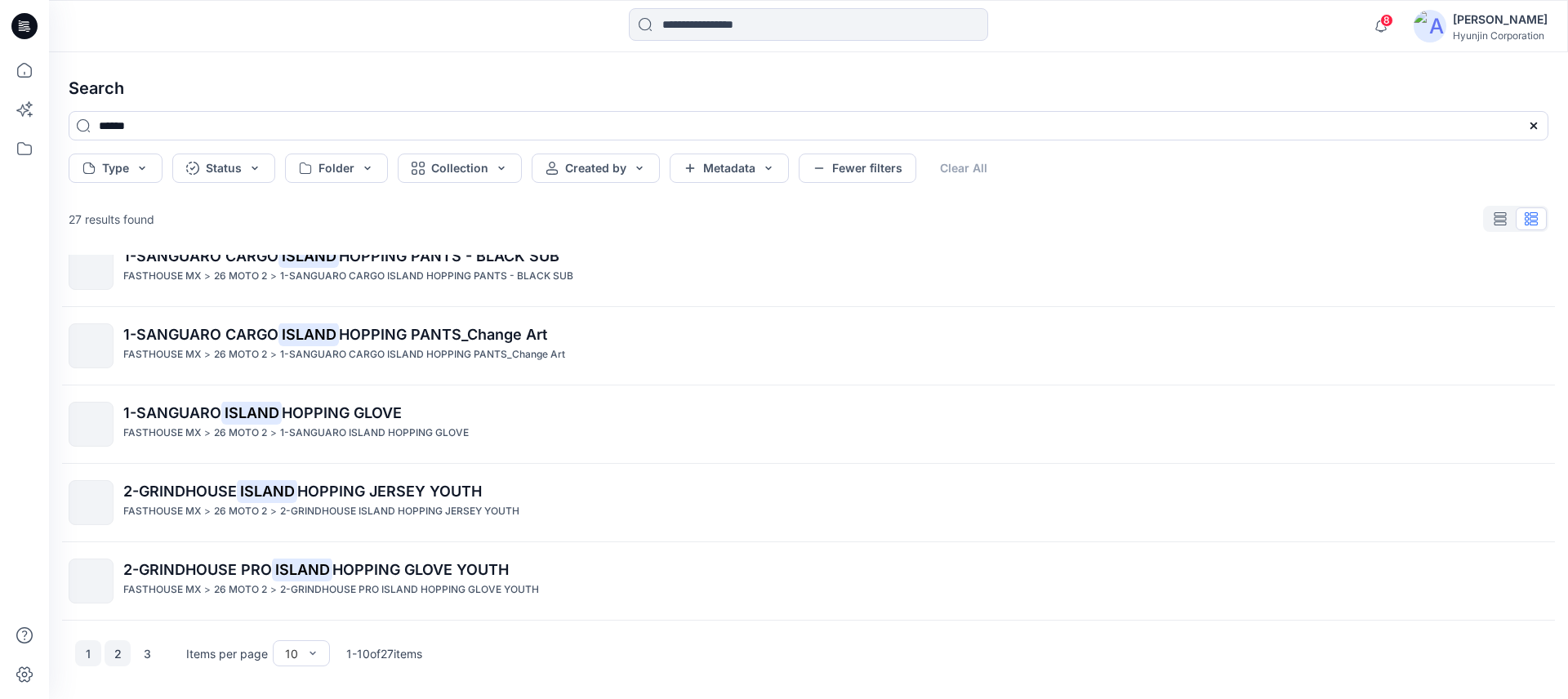
click at [117, 650] on button "2" at bounding box center [117, 653] width 26 height 26
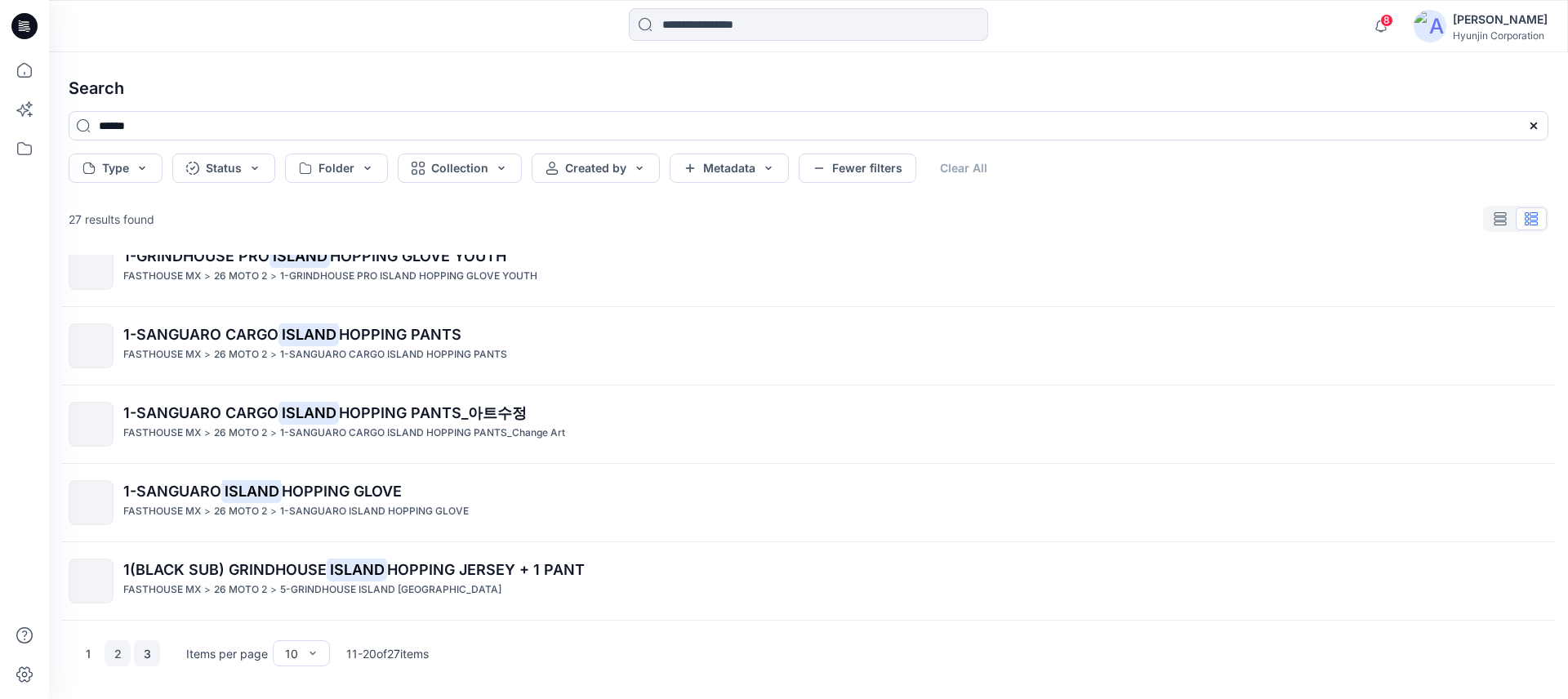
click at [141, 654] on button "3" at bounding box center [146, 653] width 26 height 26
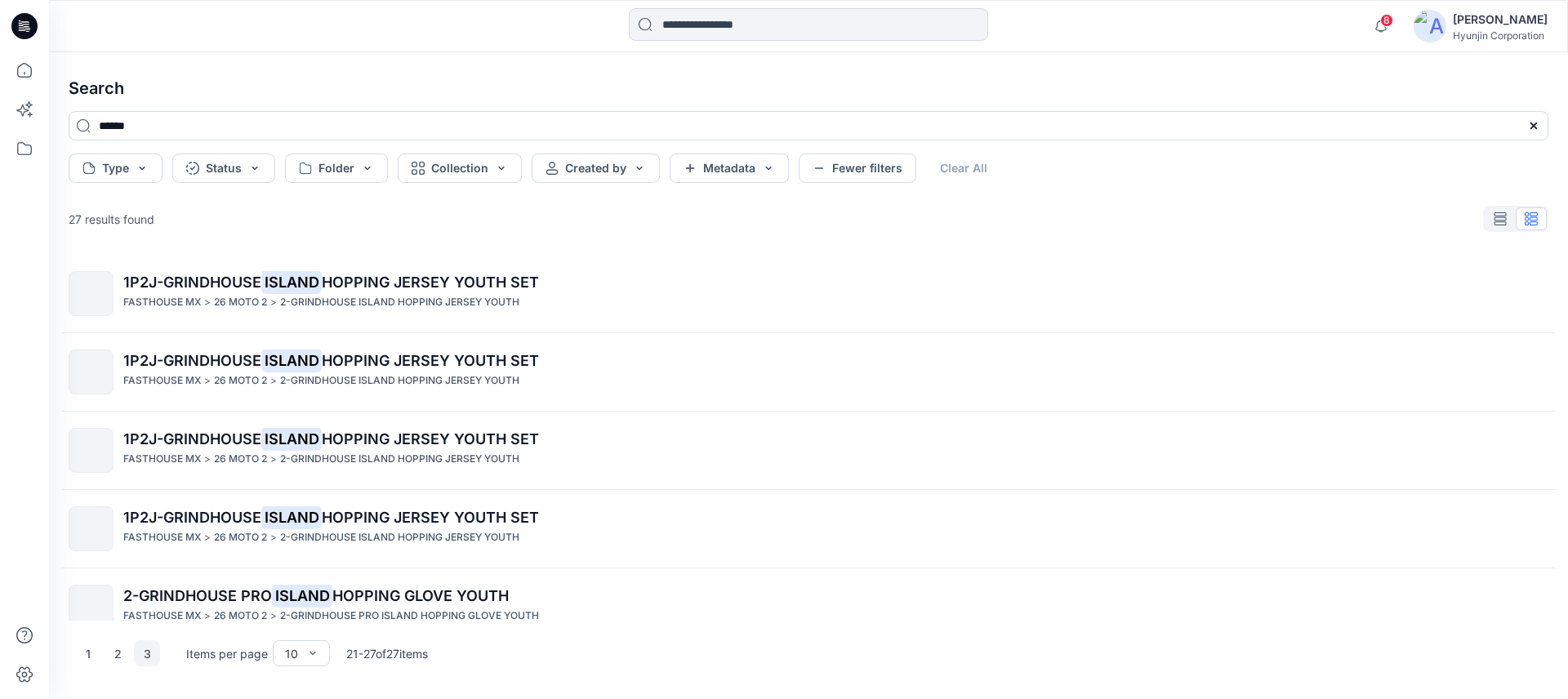
scroll to position [183, 0]
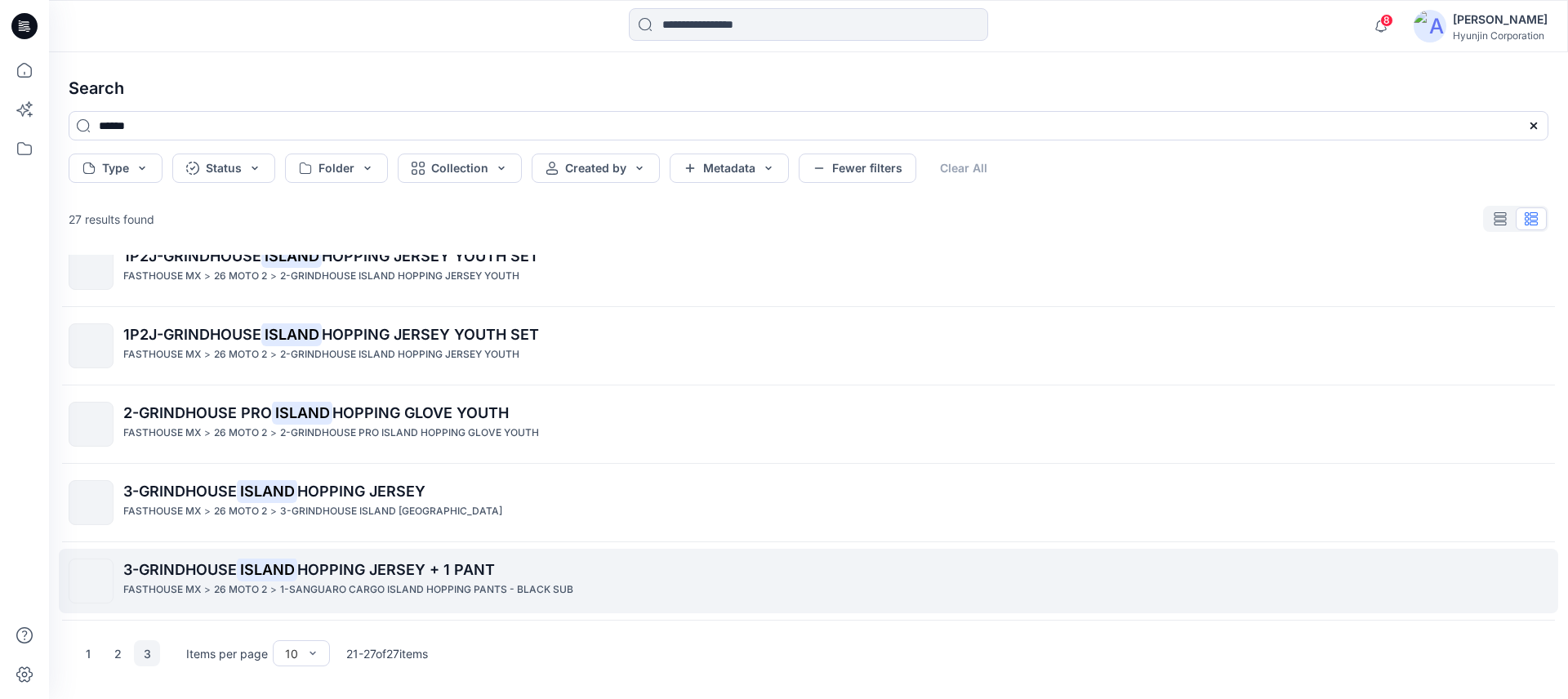
click at [185, 571] on span "3-GRINDHOUSE" at bounding box center [180, 570] width 114 height 17
